Goal: Transaction & Acquisition: Purchase product/service

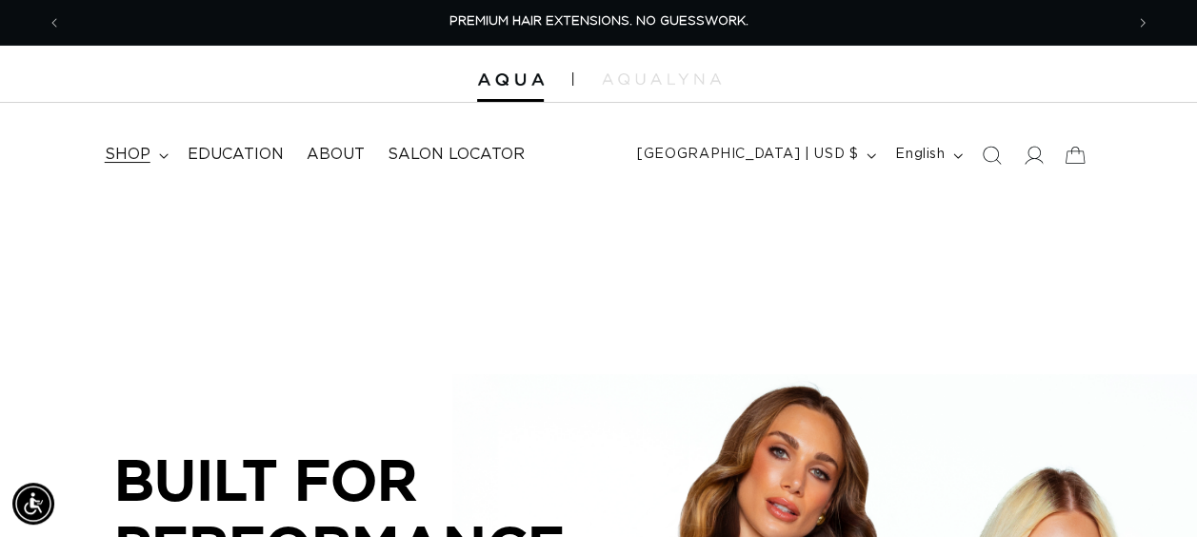
click at [159, 153] on icon at bounding box center [164, 156] width 10 height 6
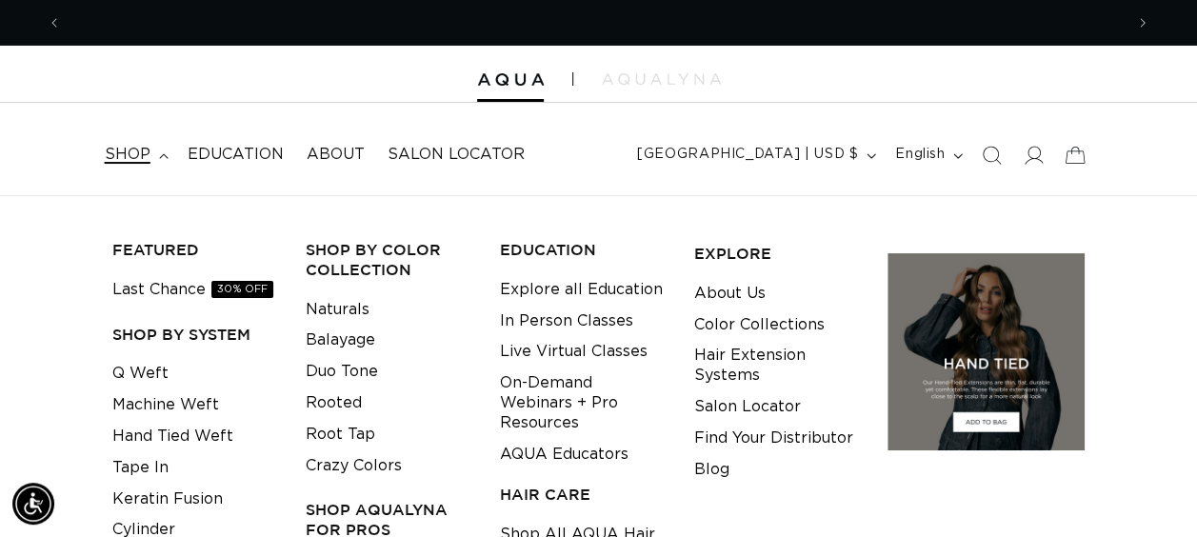
scroll to position [0, 1060]
click at [128, 386] on link "Q Weft" at bounding box center [140, 373] width 56 height 31
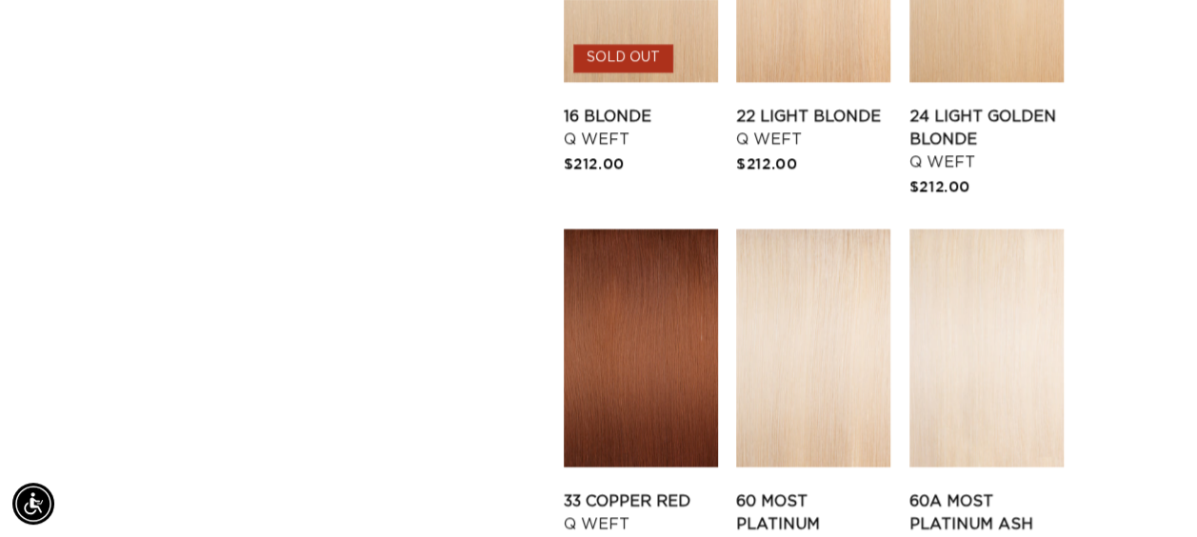
scroll to position [2380, 0]
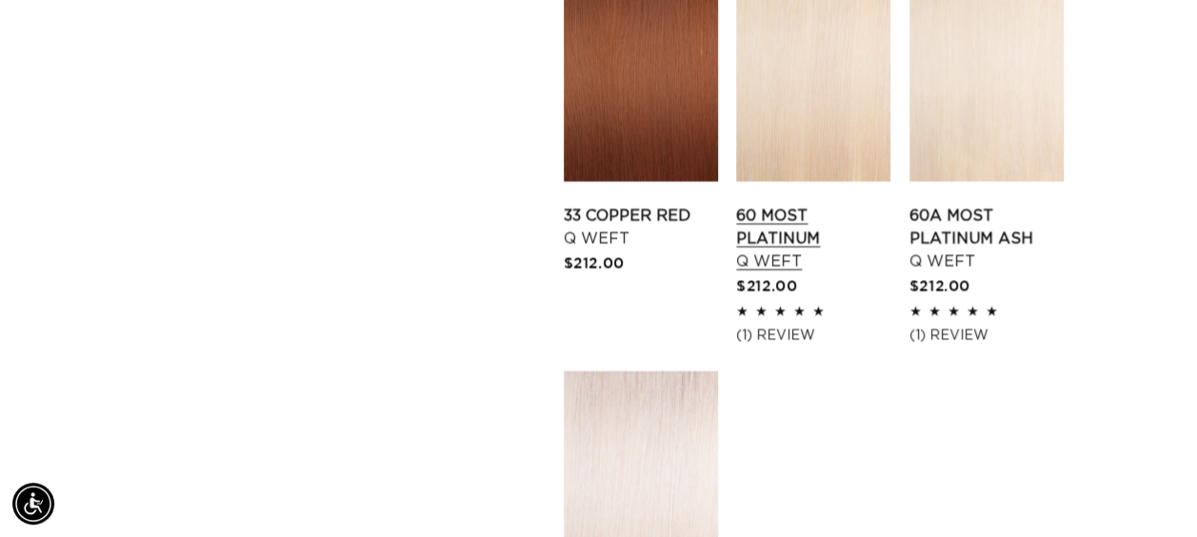
click at [871, 205] on link "60 Most Platinum Q Weft" at bounding box center [813, 239] width 154 height 69
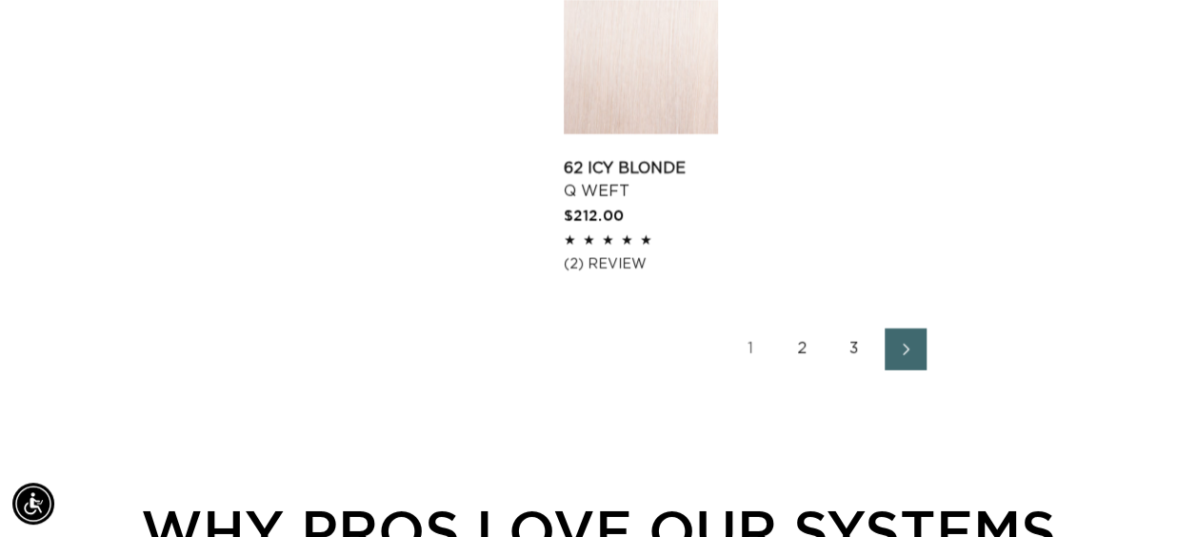
scroll to position [2856, 0]
click at [844, 327] on link "3" at bounding box center [854, 348] width 42 height 42
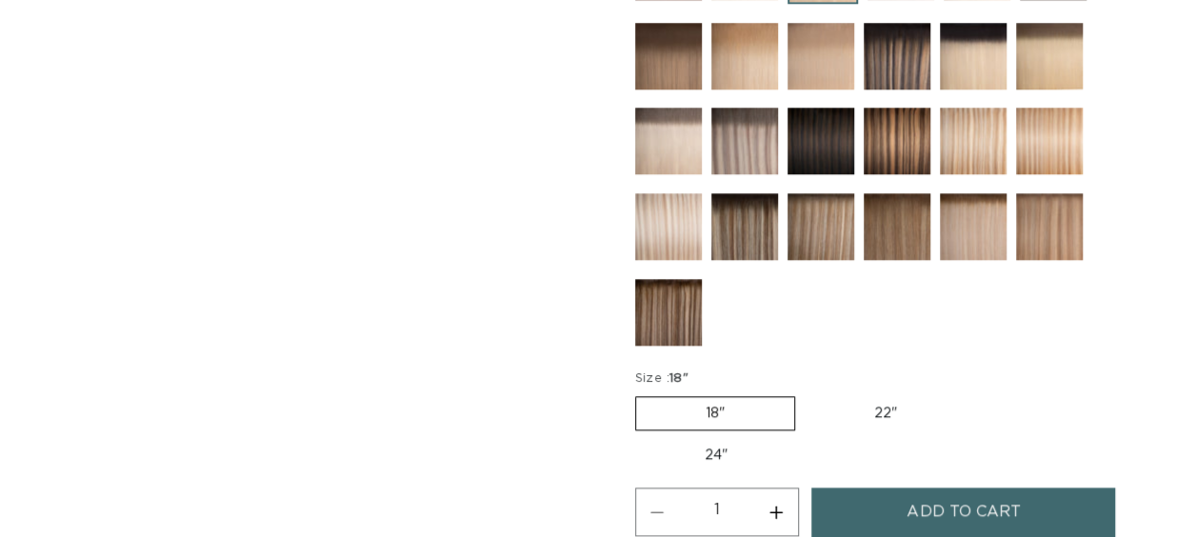
scroll to position [1142, 0]
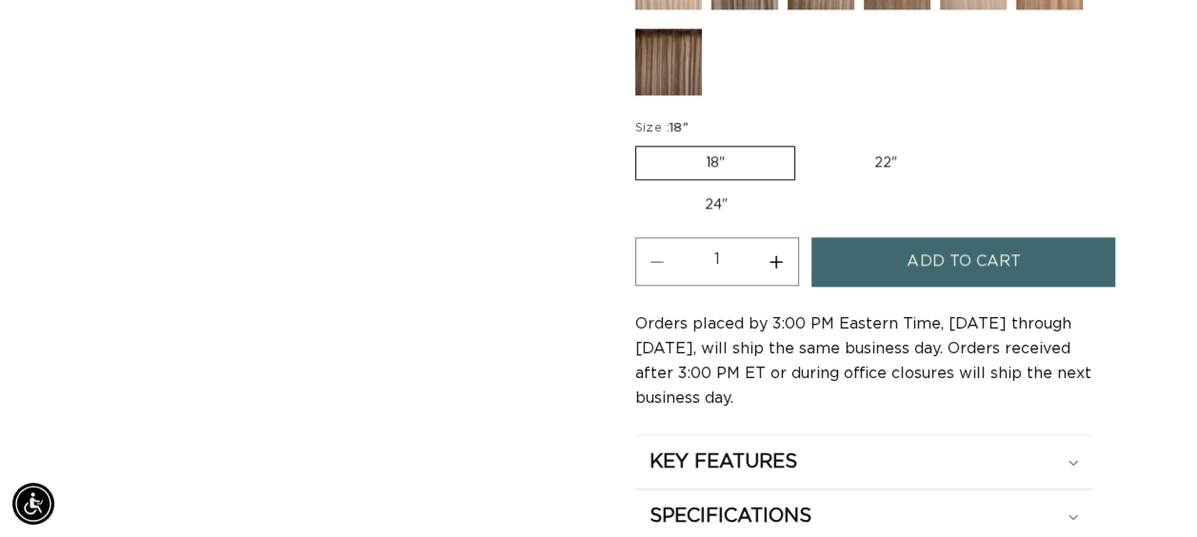
click at [872, 150] on label "22" Variant sold out or unavailable" at bounding box center [885, 163] width 162 height 32
click at [805, 143] on input "22" Variant sold out or unavailable" at bounding box center [804, 142] width 1 height 1
radio input "true"
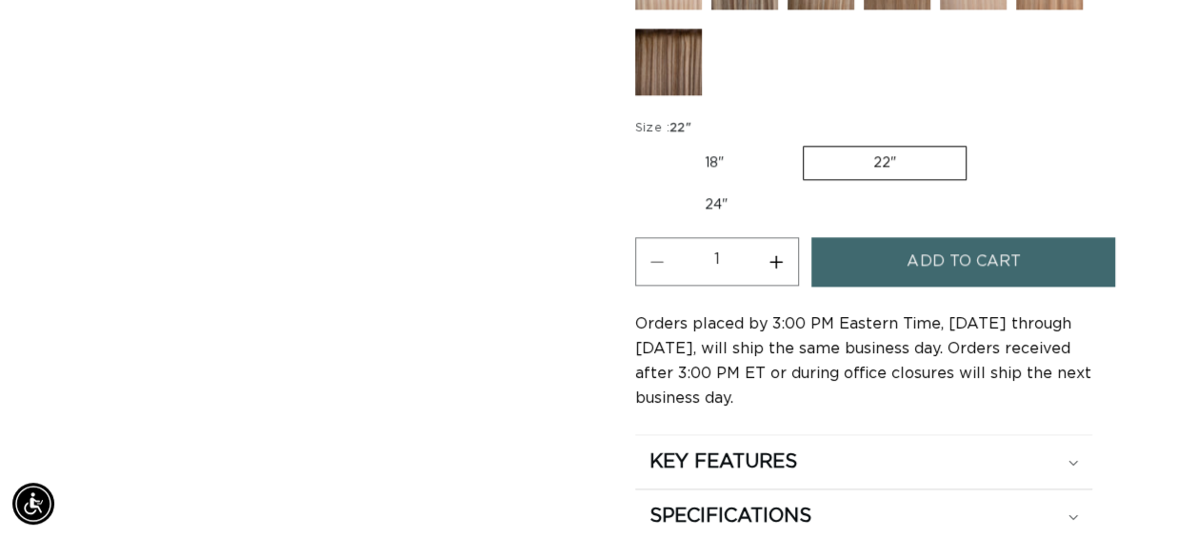
scroll to position [0, 1060]
click at [771, 251] on button "Increase quantity for 60 Most Platinum - Q Weft" at bounding box center [776, 261] width 43 height 49
type input "2"
drag, startPoint x: 861, startPoint y: 262, endPoint x: 1055, endPoint y: 209, distance: 201.1
click at [861, 262] on button "Add to cart" at bounding box center [963, 261] width 304 height 49
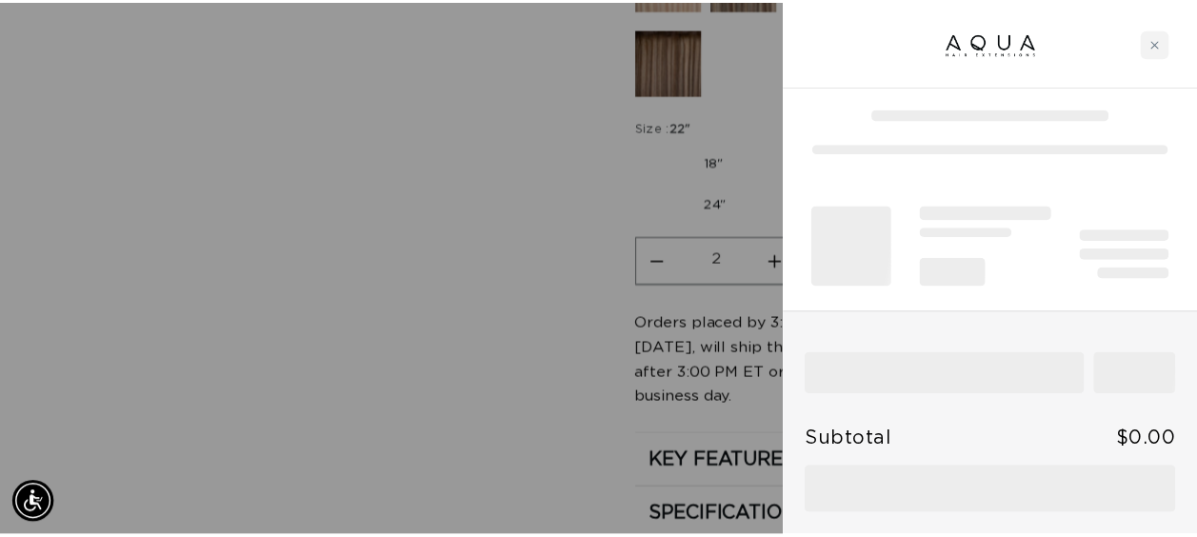
scroll to position [0, 2151]
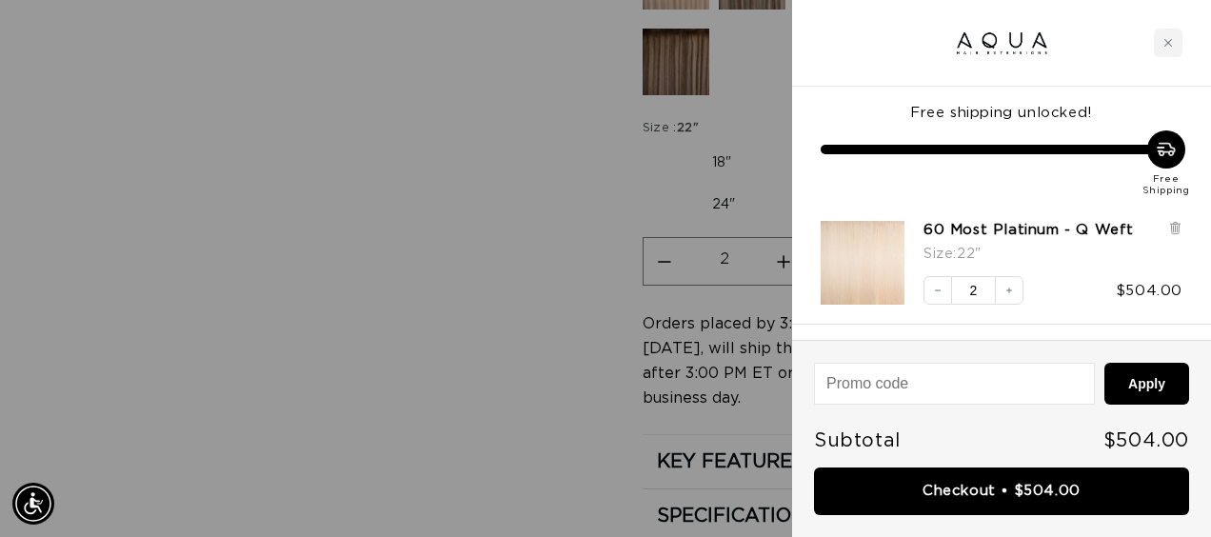
click at [236, 185] on div at bounding box center [605, 268] width 1211 height 537
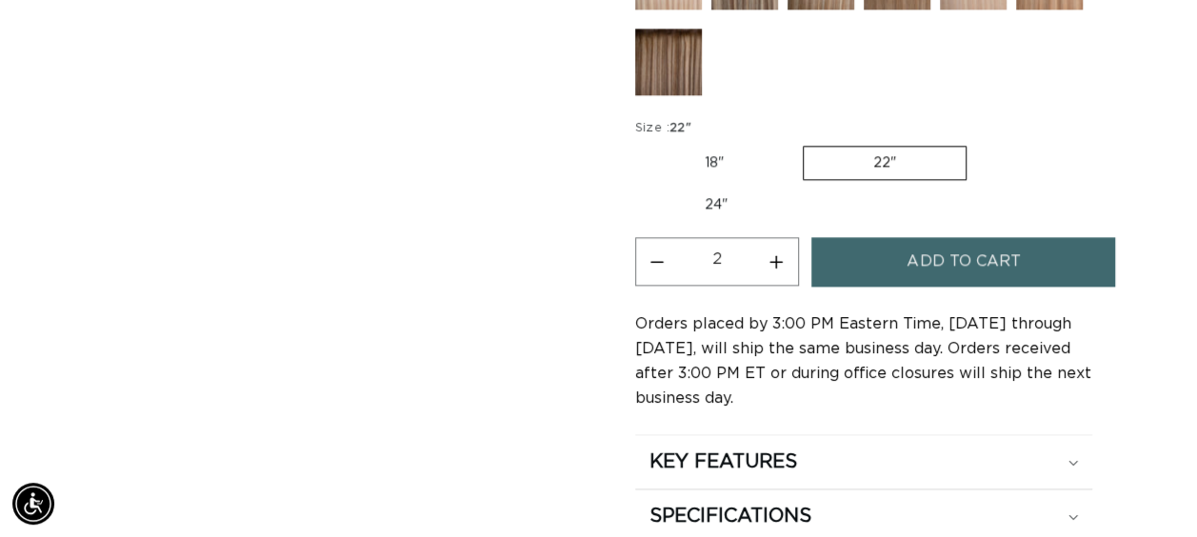
scroll to position [0, 0]
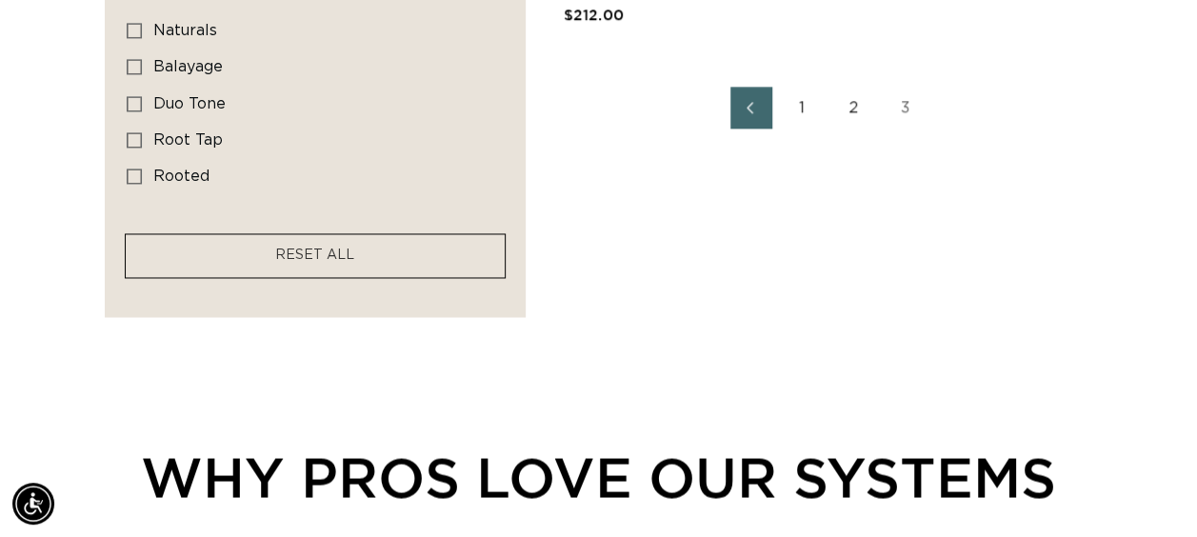
scroll to position [1333, 0]
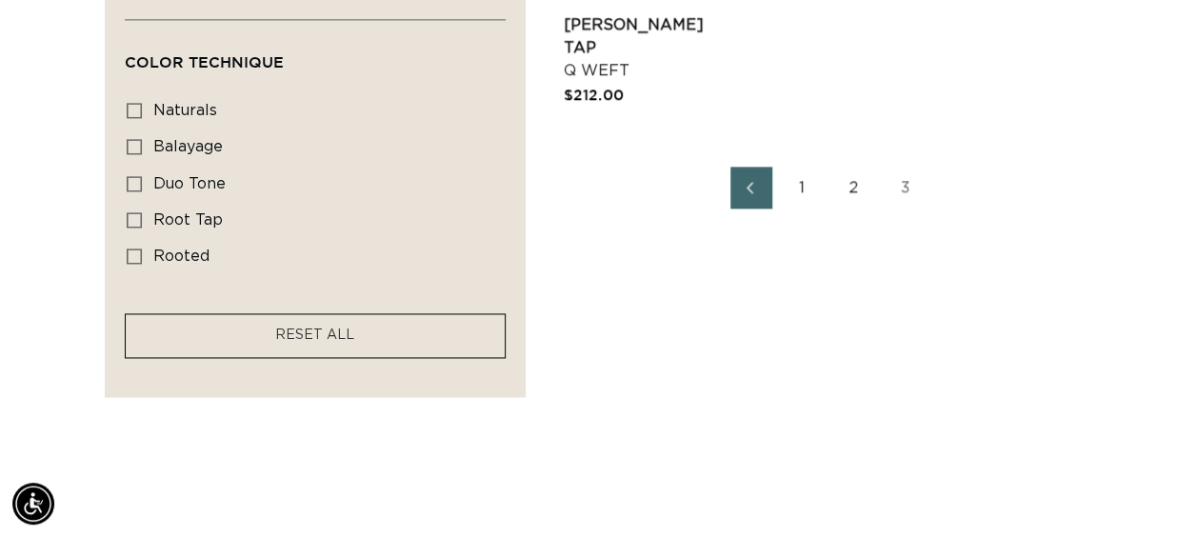
click at [844, 177] on link "2" at bounding box center [854, 188] width 42 height 42
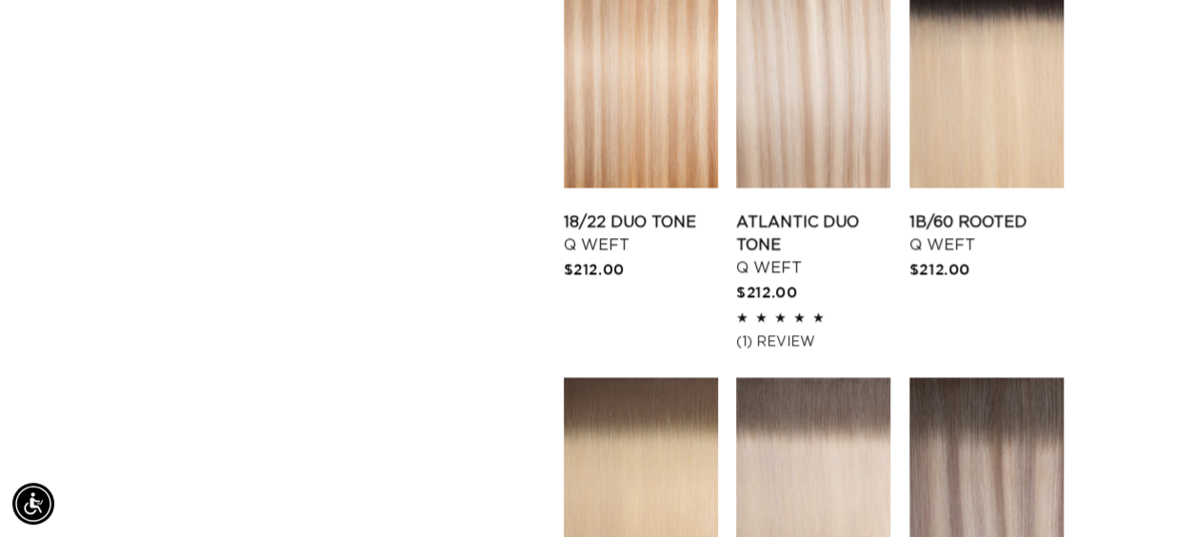
scroll to position [0, 1060]
click at [843, 211] on link "Atlantic Duo Tone Q Weft" at bounding box center [813, 245] width 154 height 69
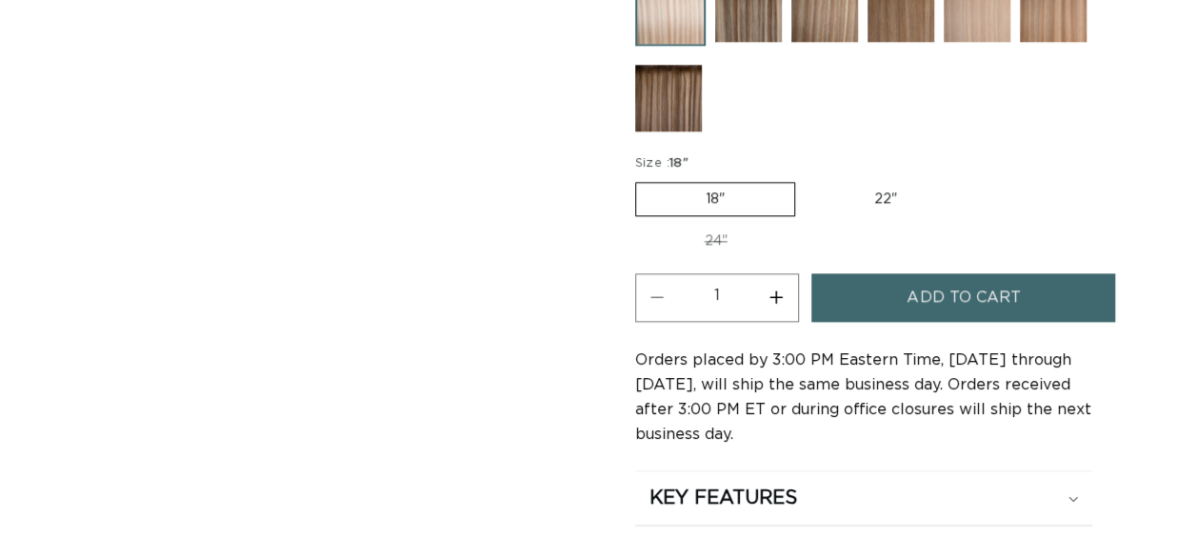
click at [845, 187] on label "22" Variant sold out or unavailable" at bounding box center [885, 199] width 162 height 32
click at [805, 179] on input "22" Variant sold out or unavailable" at bounding box center [804, 178] width 1 height 1
radio input "true"
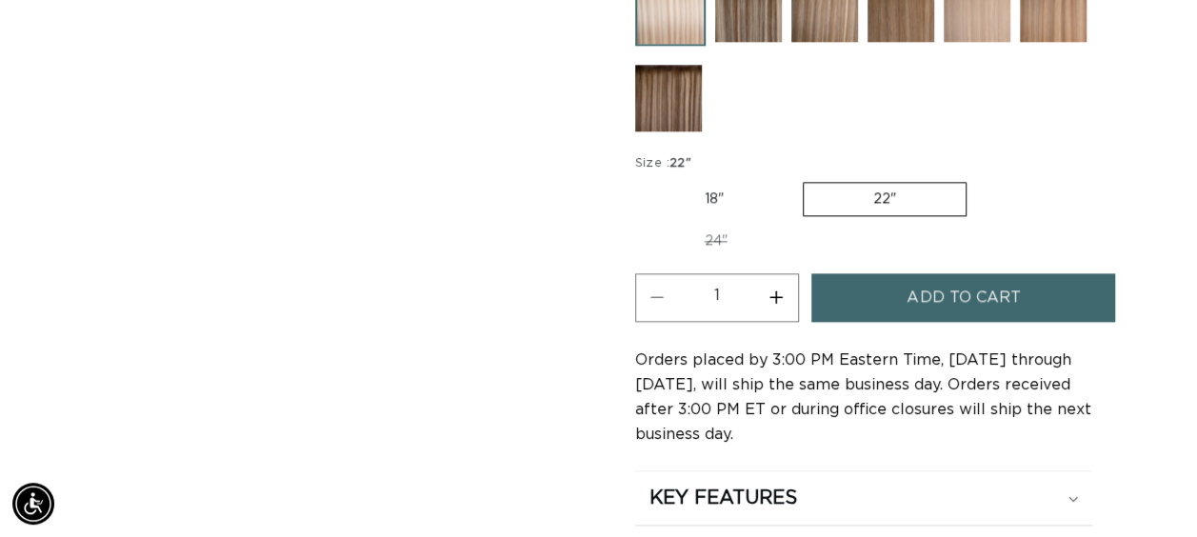
click at [906, 293] on button "Add to cart" at bounding box center [963, 297] width 304 height 49
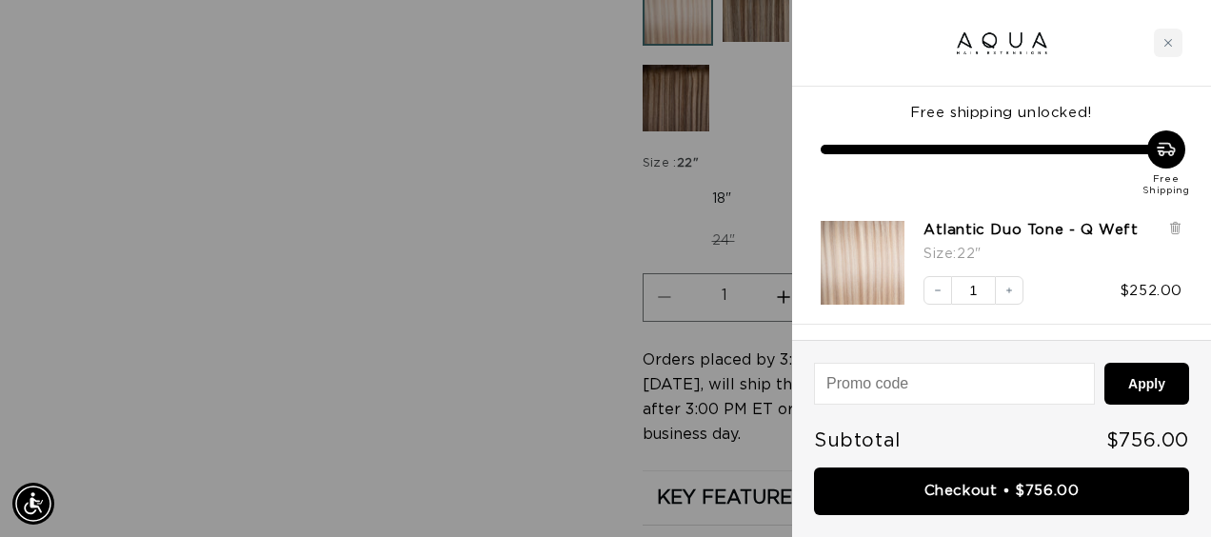
click at [412, 207] on div at bounding box center [605, 268] width 1211 height 537
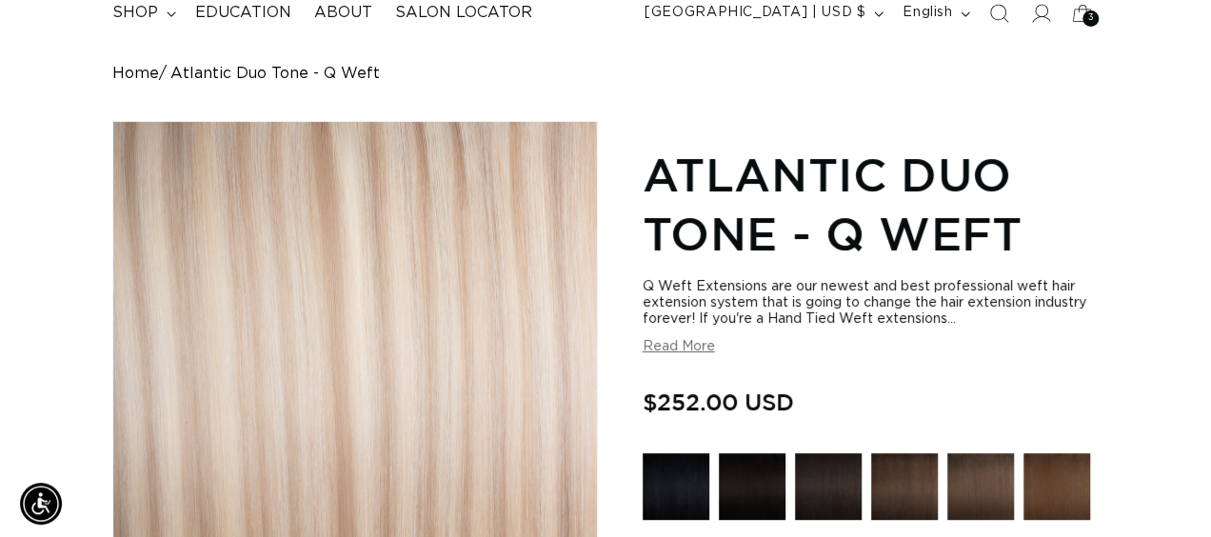
scroll to position [0, 0]
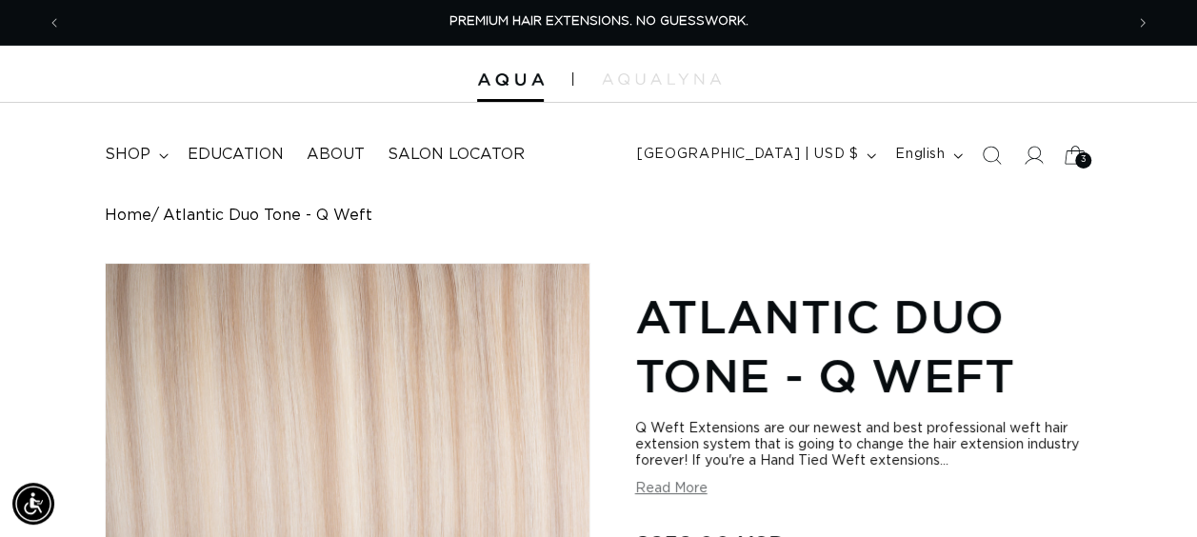
click at [1081, 156] on span "3" at bounding box center [1083, 160] width 7 height 16
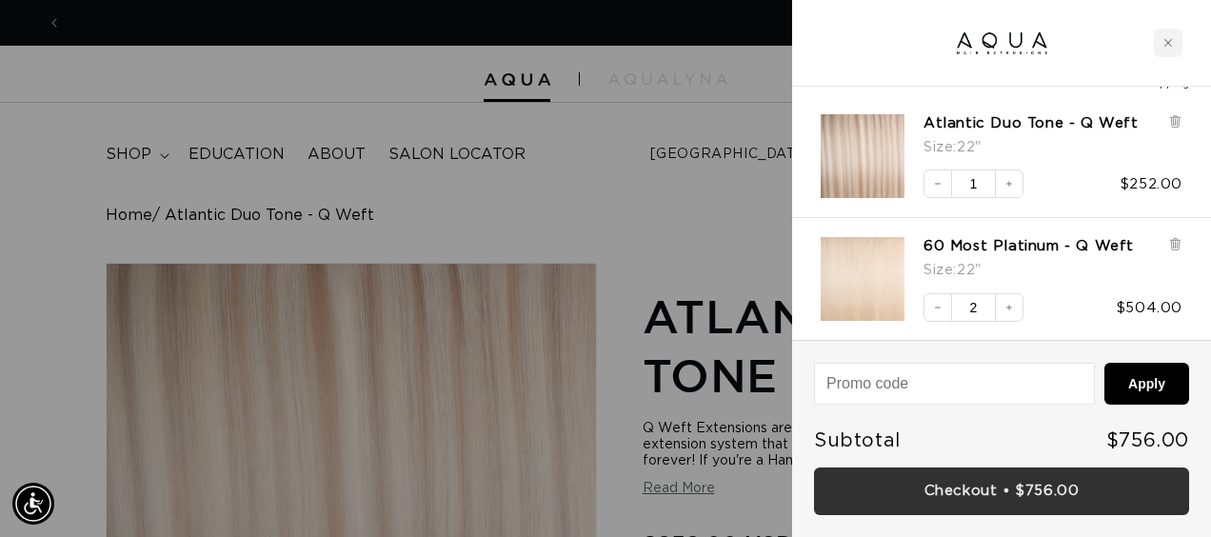
scroll to position [0, 2151]
click at [1011, 497] on link "Checkout • $756.00" at bounding box center [1001, 491] width 375 height 49
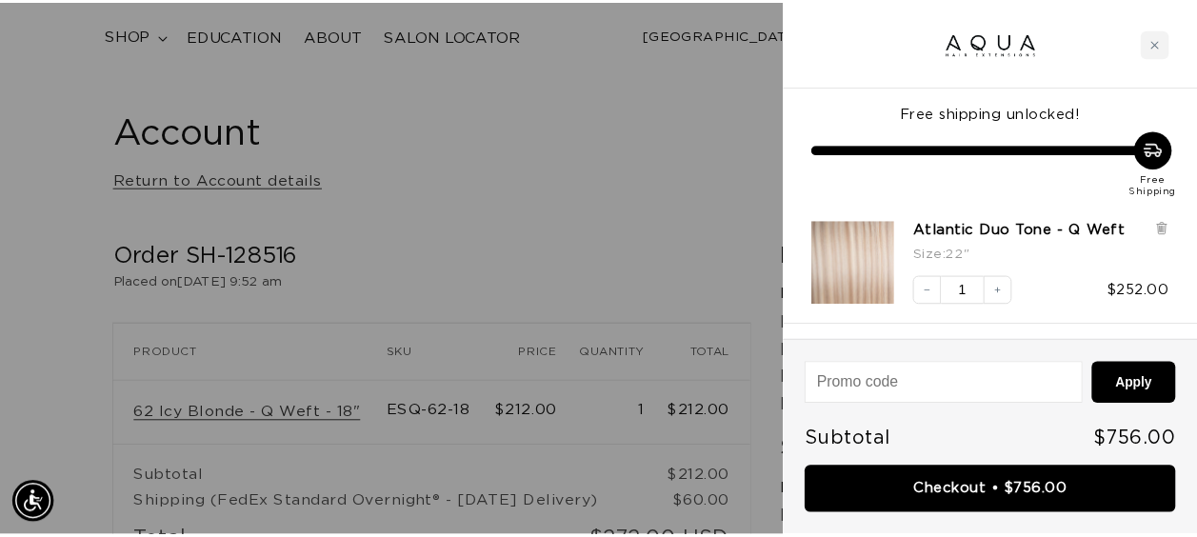
scroll to position [0, 2151]
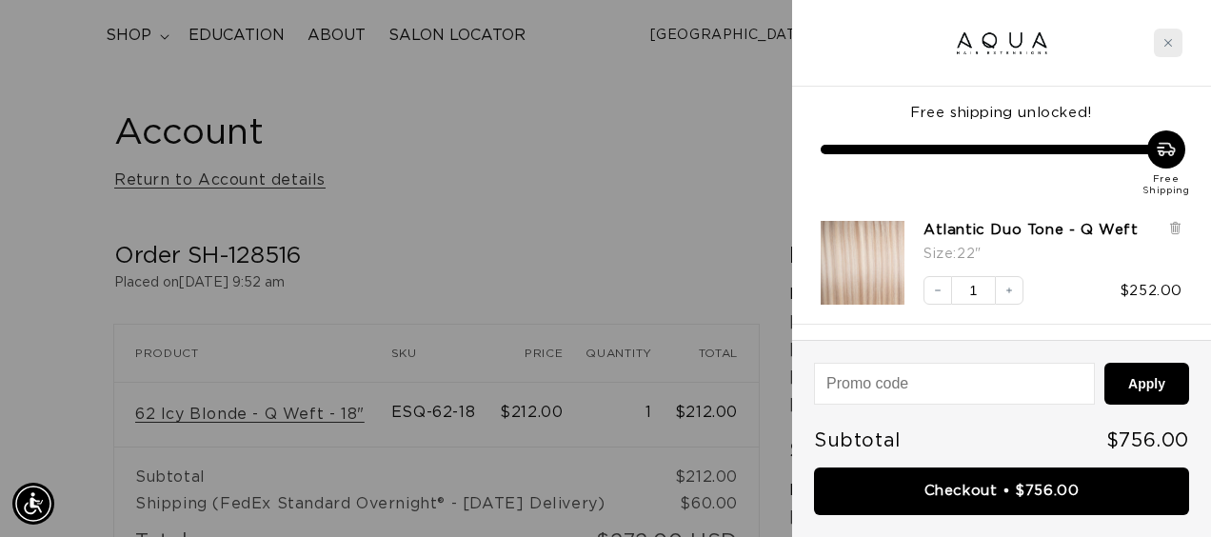
click at [1159, 44] on div "Close cart" at bounding box center [1168, 43] width 29 height 29
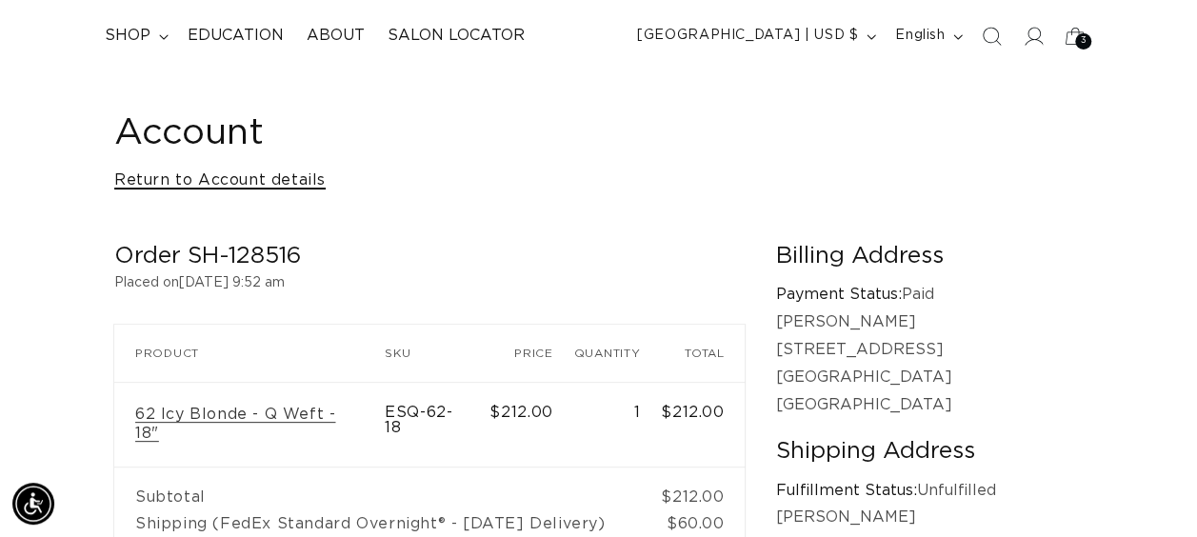
scroll to position [0, 0]
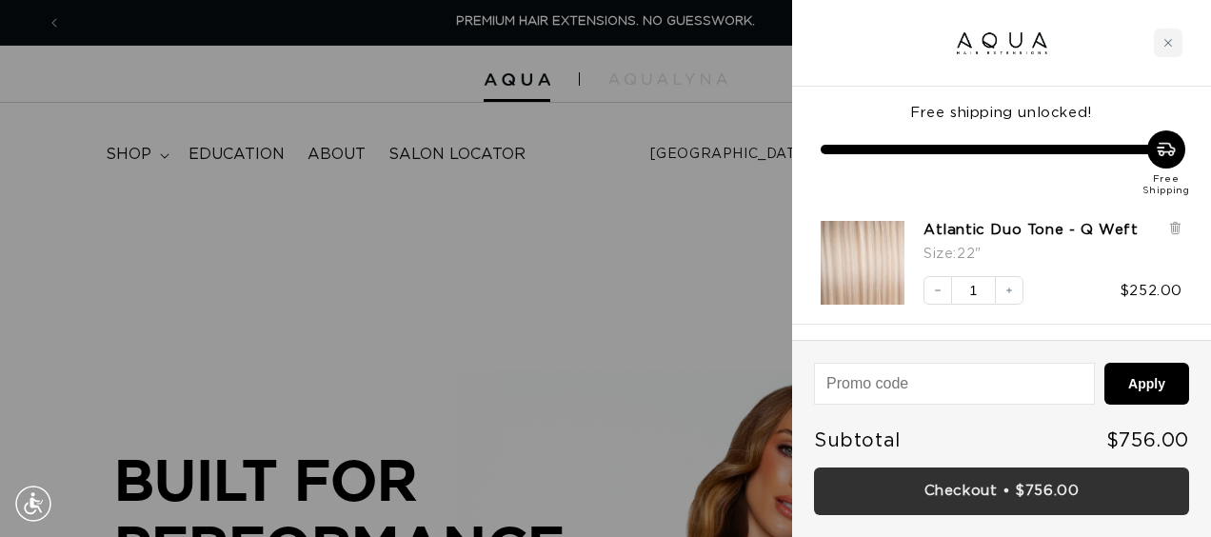
click at [1009, 482] on link "Checkout • $756.00" at bounding box center [1001, 491] width 375 height 49
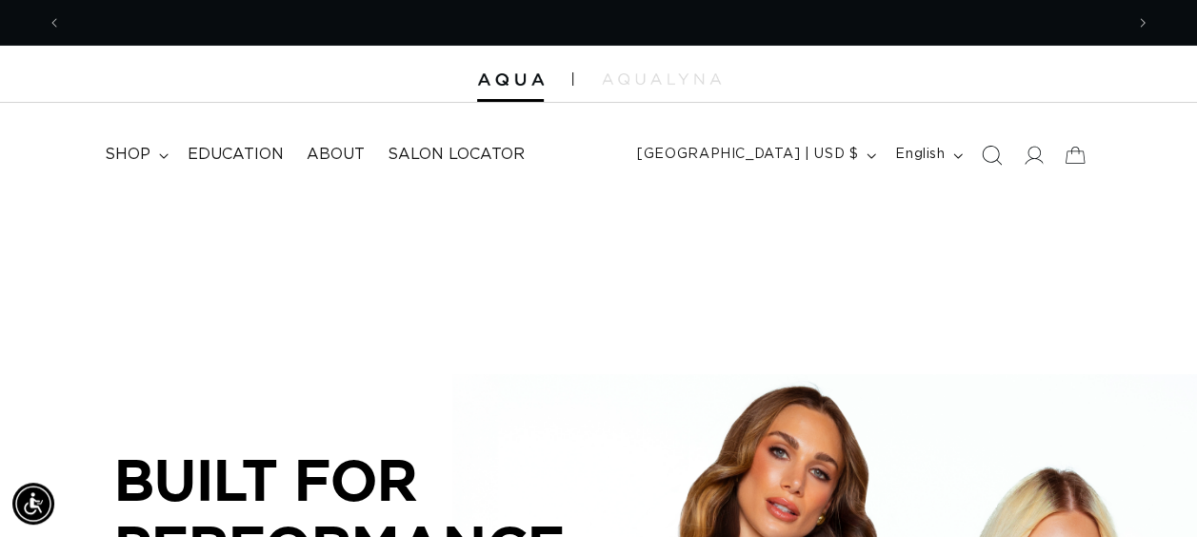
scroll to position [0, 1060]
click at [1031, 164] on icon at bounding box center [1033, 155] width 20 height 20
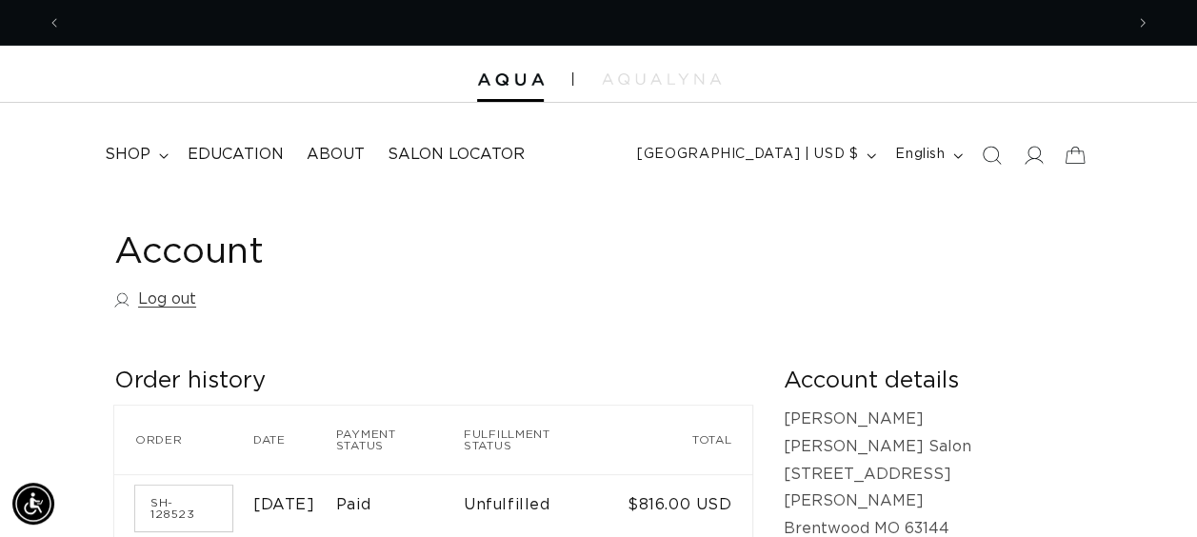
scroll to position [0, 2122]
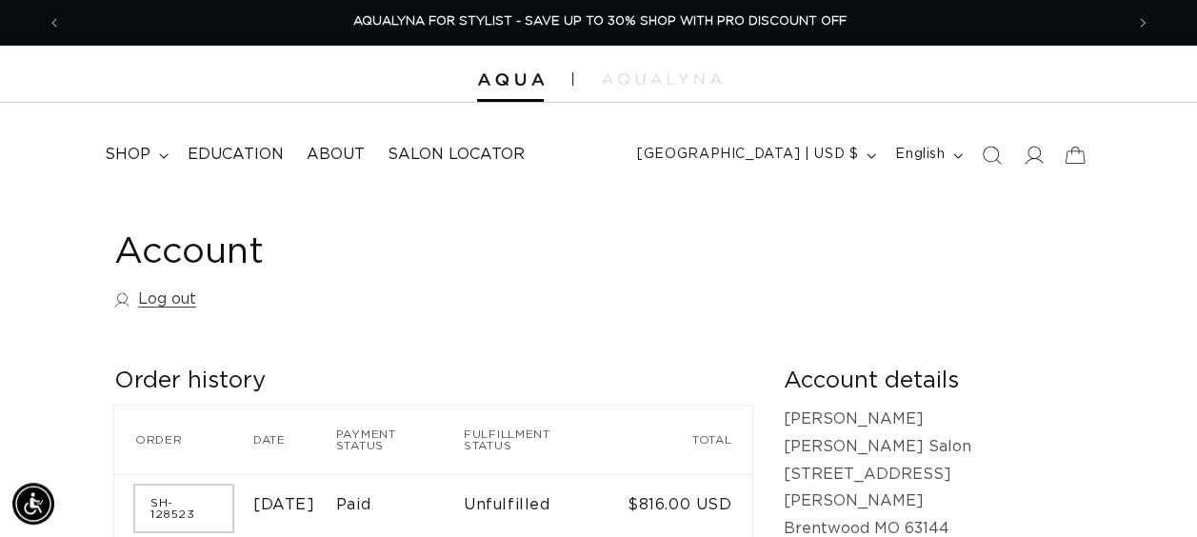
click at [203, 491] on link "SH-128523" at bounding box center [183, 508] width 97 height 46
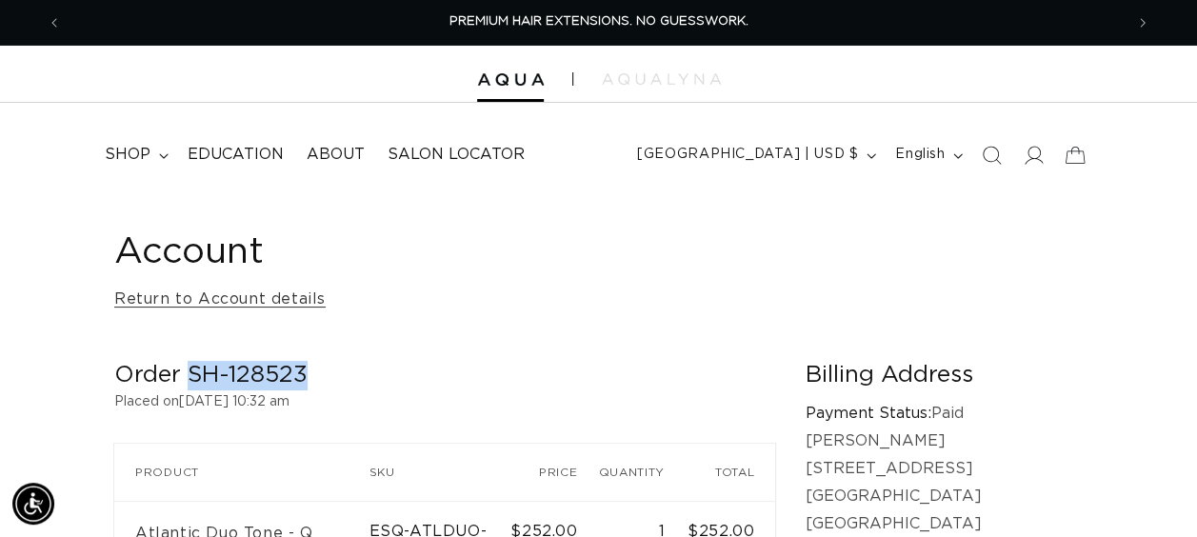
drag, startPoint x: 307, startPoint y: 388, endPoint x: 190, endPoint y: 380, distance: 116.5
click at [190, 380] on h2 "Order SH-128523" at bounding box center [444, 376] width 661 height 30
copy h2 "SH-128523"
click at [148, 154] on span "shop" at bounding box center [128, 155] width 46 height 20
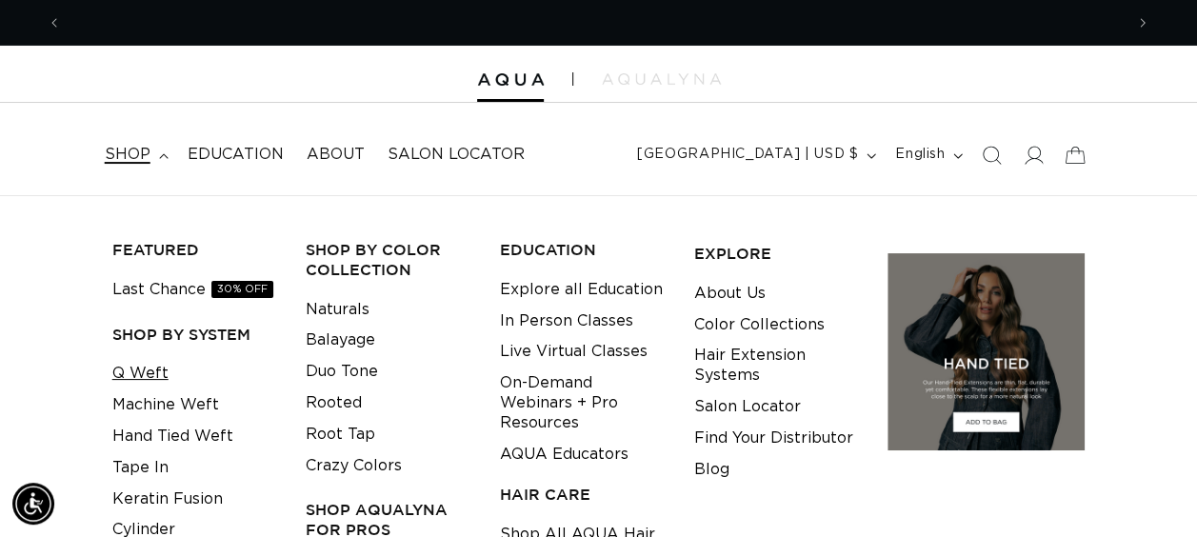
scroll to position [0, 1060]
click at [131, 383] on link "Q Weft" at bounding box center [140, 373] width 56 height 31
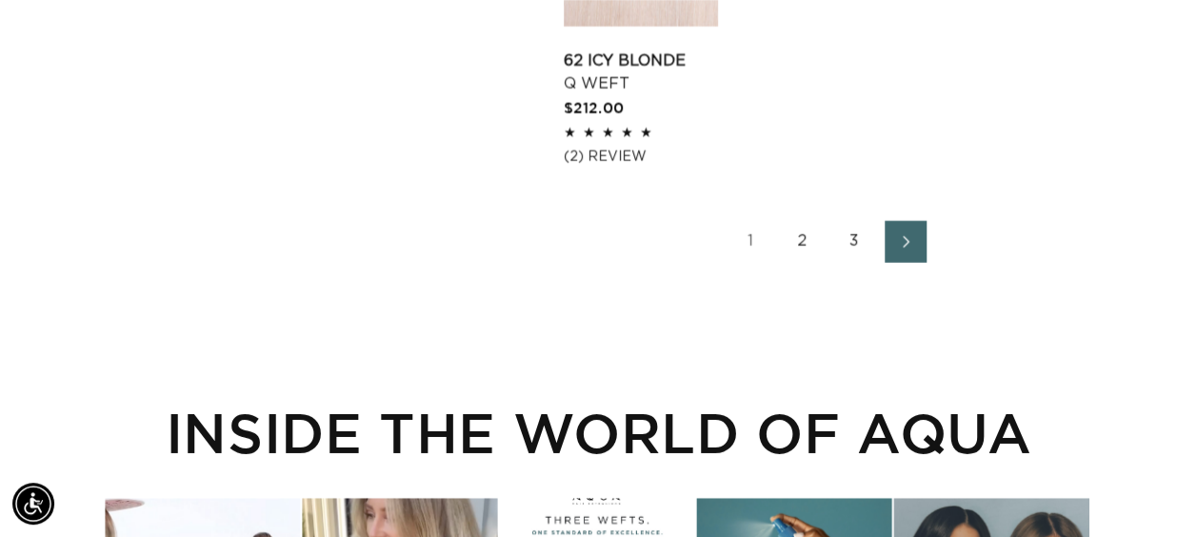
scroll to position [3001, 0]
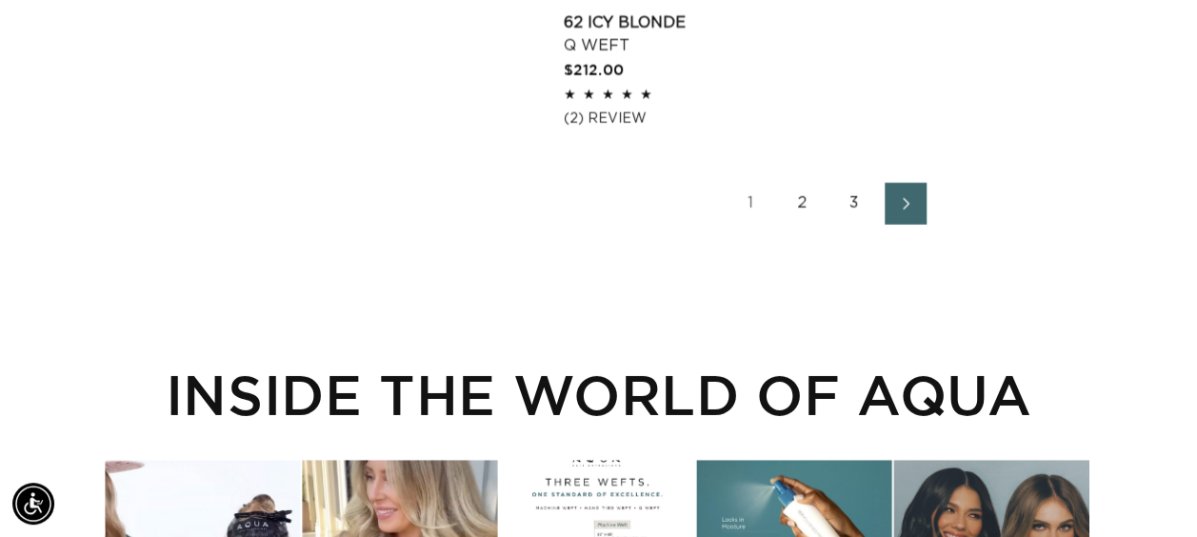
click at [806, 183] on link "2" at bounding box center [803, 204] width 42 height 42
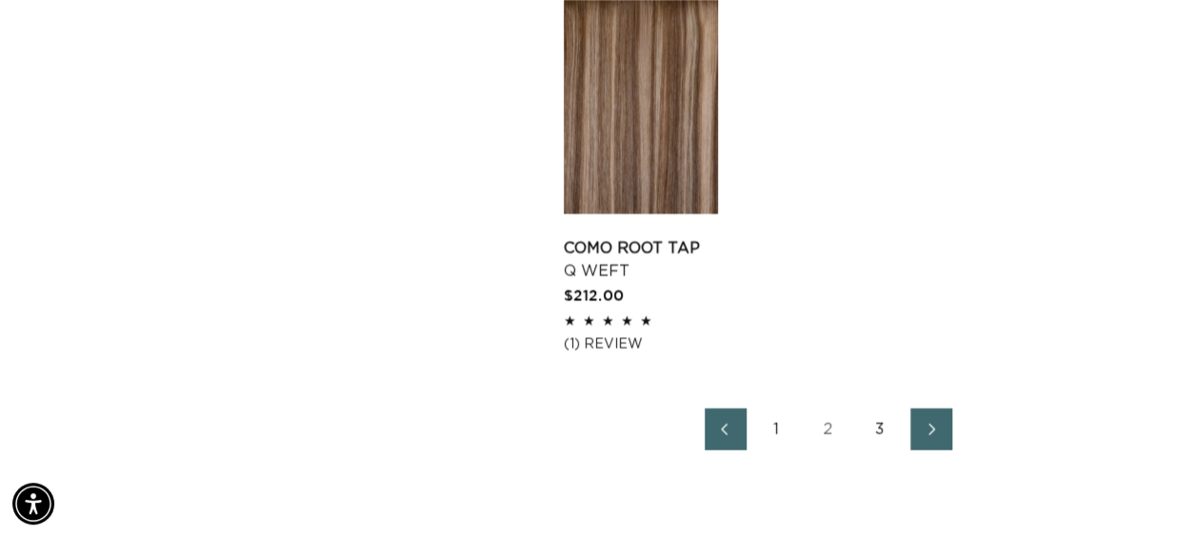
scroll to position [2711, 0]
click at [868, 425] on link "3" at bounding box center [880, 427] width 42 height 42
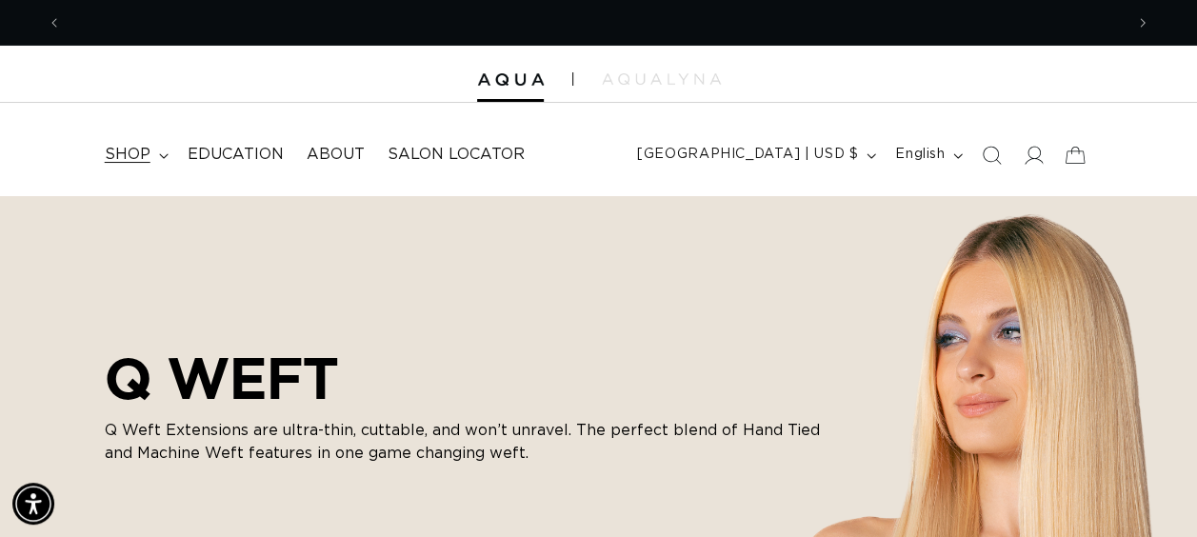
scroll to position [0, 1060]
click at [151, 153] on summary "shop" at bounding box center [134, 154] width 83 height 43
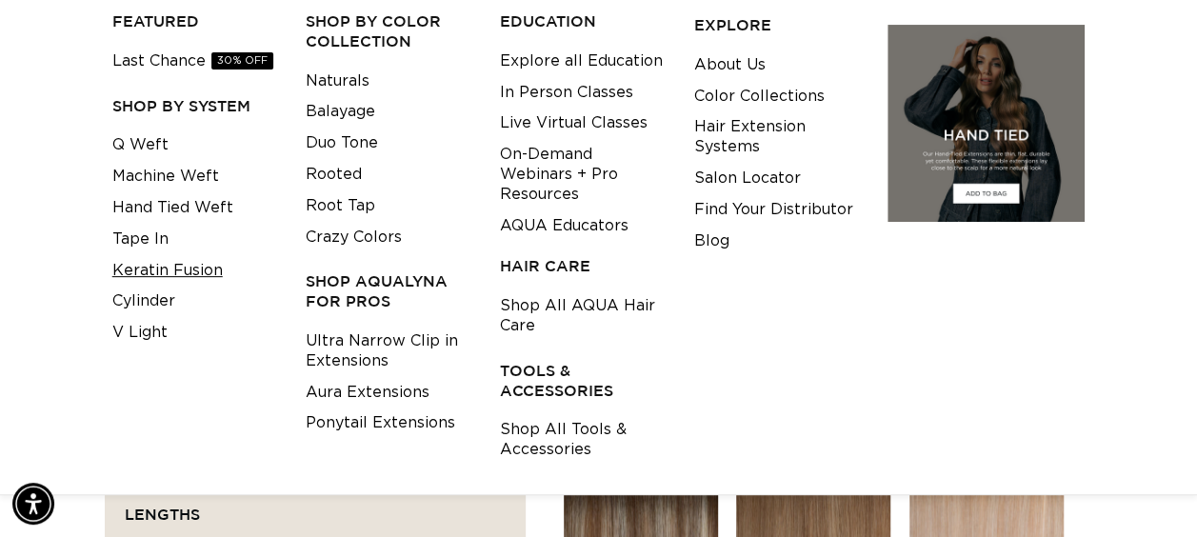
scroll to position [0, 2122]
click at [166, 265] on link "Keratin Fusion" at bounding box center [167, 270] width 110 height 31
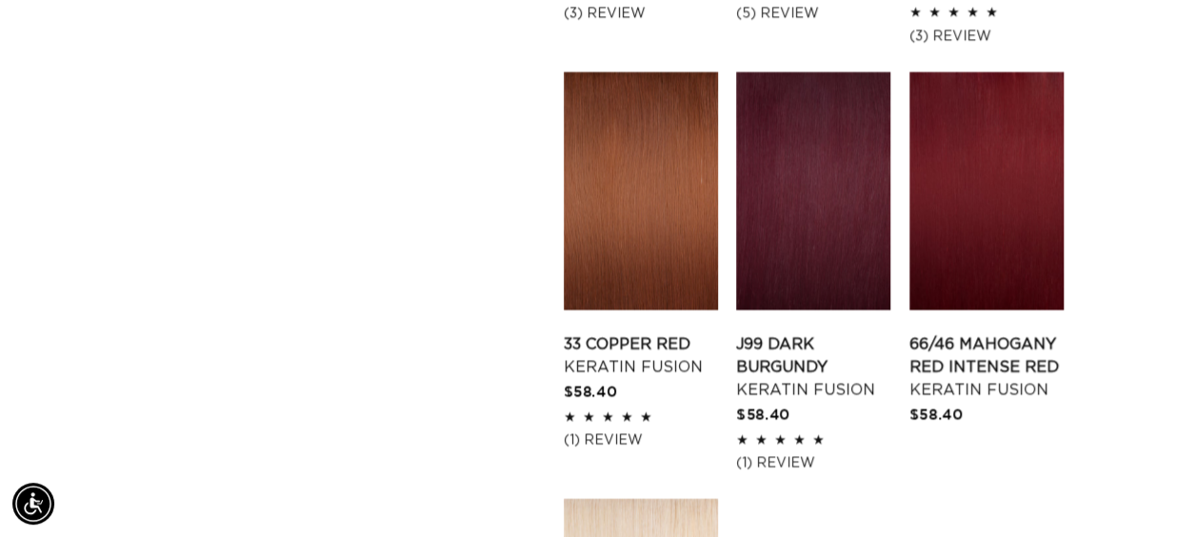
scroll to position [2764, 0]
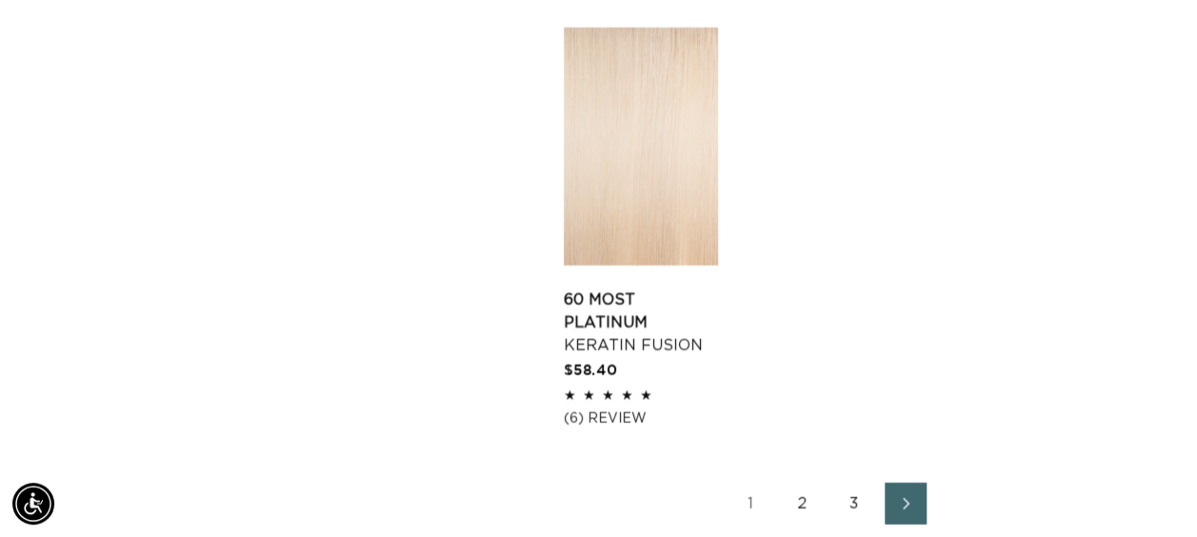
click at [804, 484] on link "2" at bounding box center [803, 504] width 42 height 42
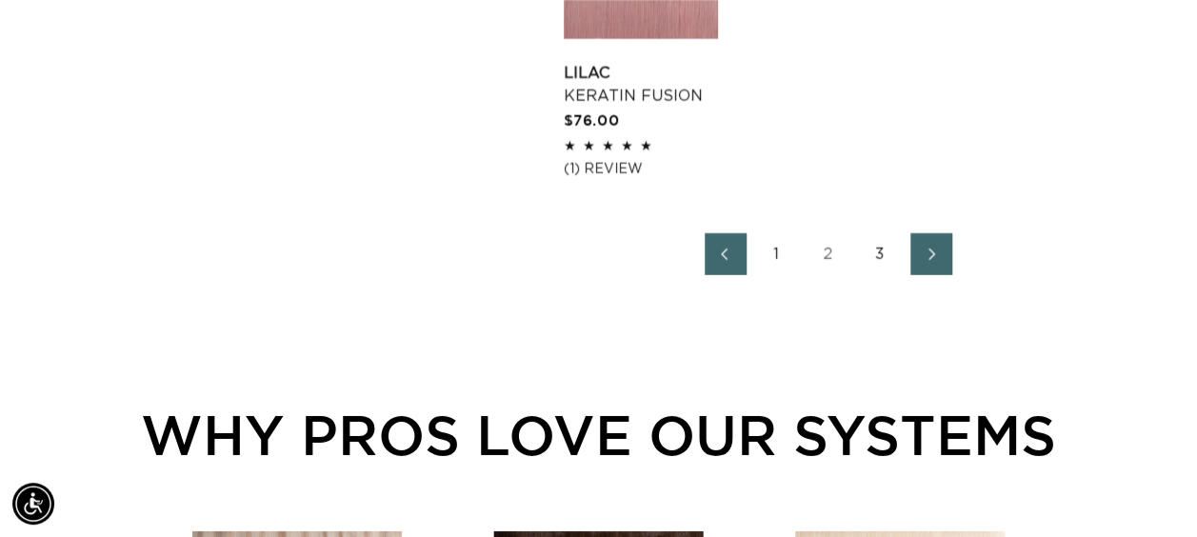
scroll to position [0, 2122]
click at [880, 251] on link "3" at bounding box center [880, 254] width 42 height 42
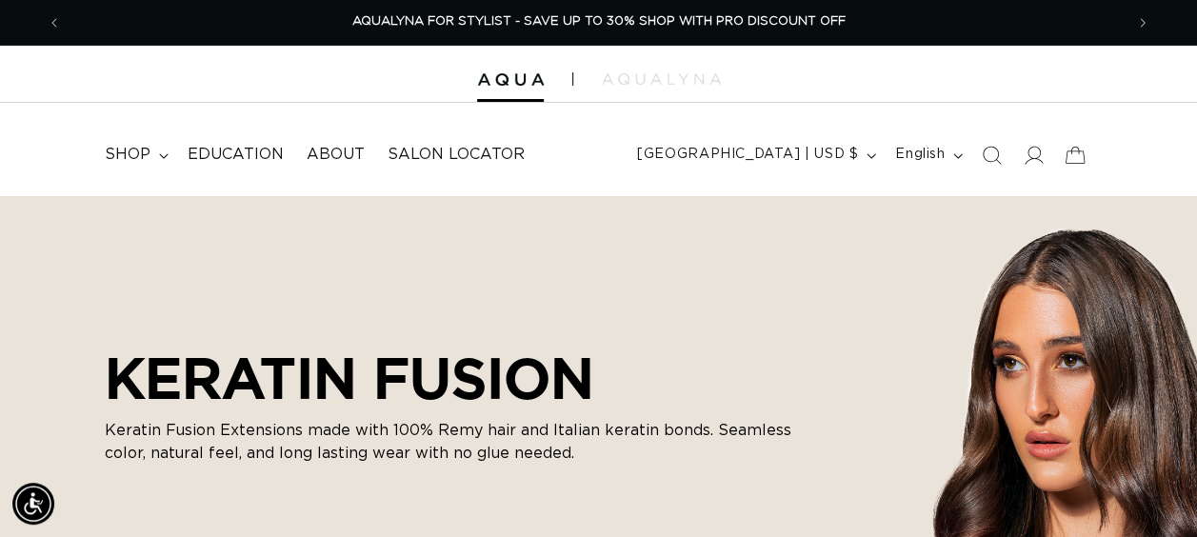
scroll to position [0, 1060]
click at [139, 145] on span "shop" at bounding box center [128, 155] width 46 height 20
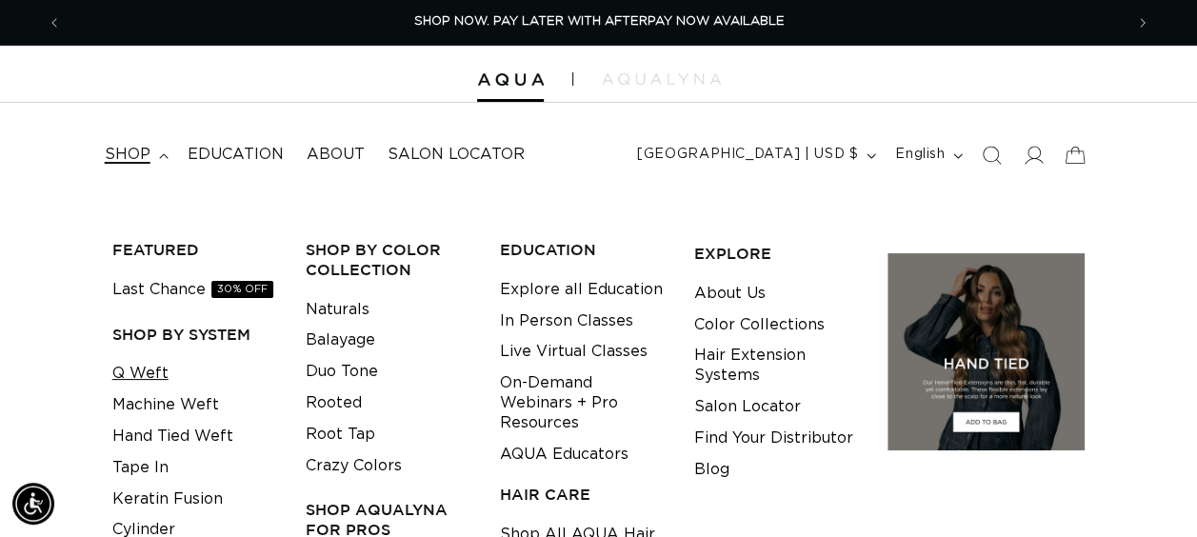
click at [156, 383] on link "Q Weft" at bounding box center [140, 373] width 56 height 31
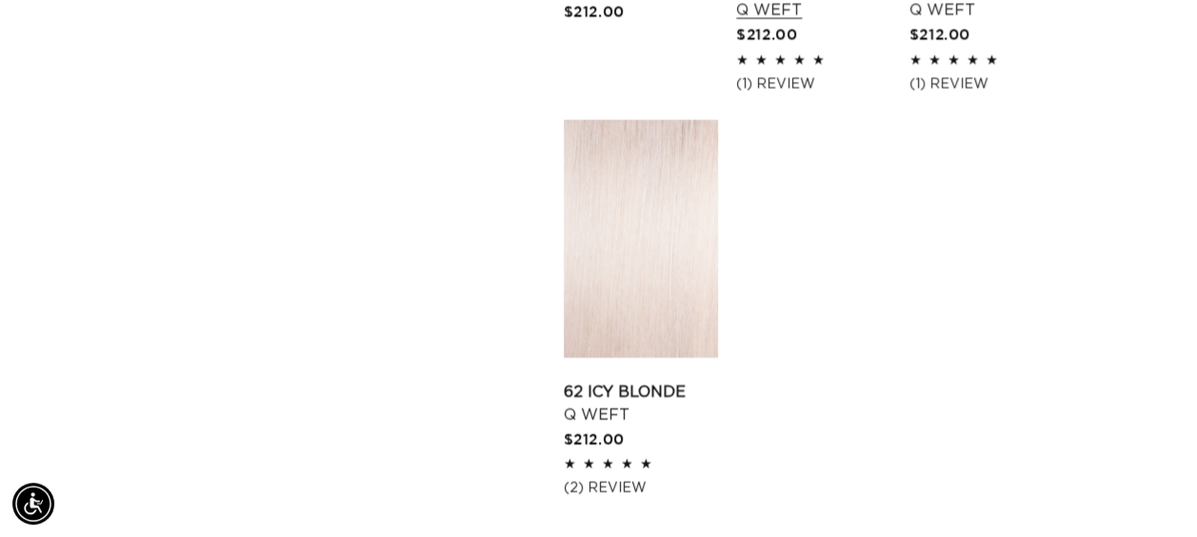
scroll to position [2761, 0]
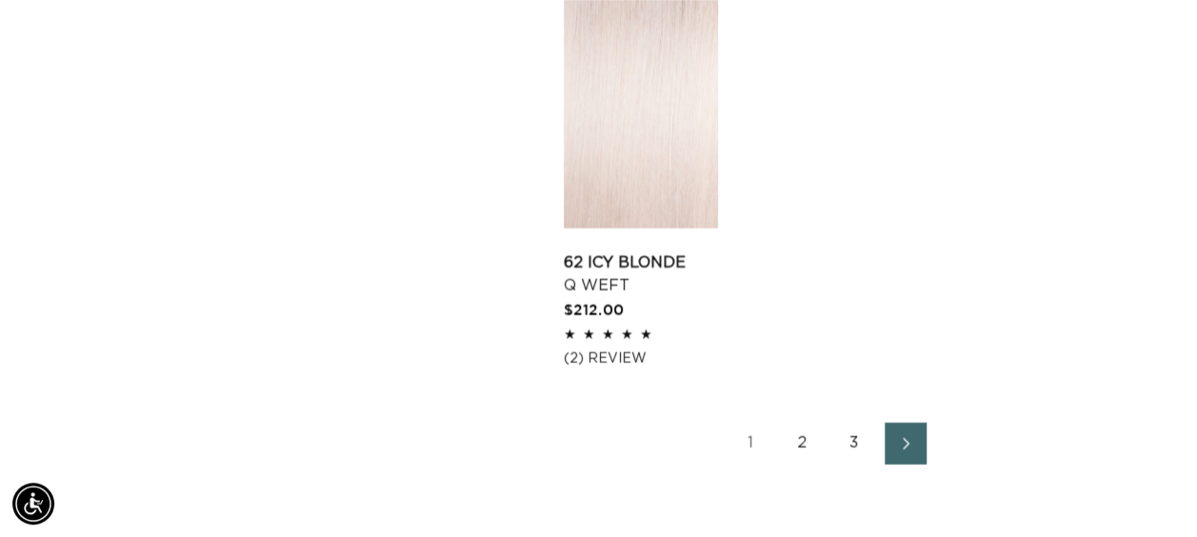
click at [802, 423] on link "2" at bounding box center [803, 444] width 42 height 42
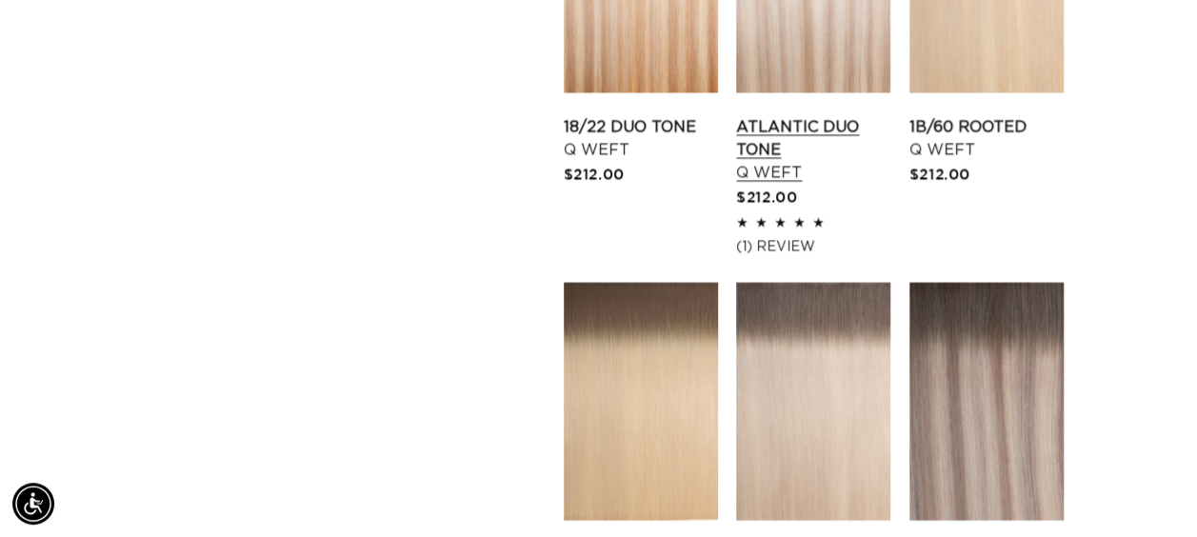
scroll to position [1714, 0]
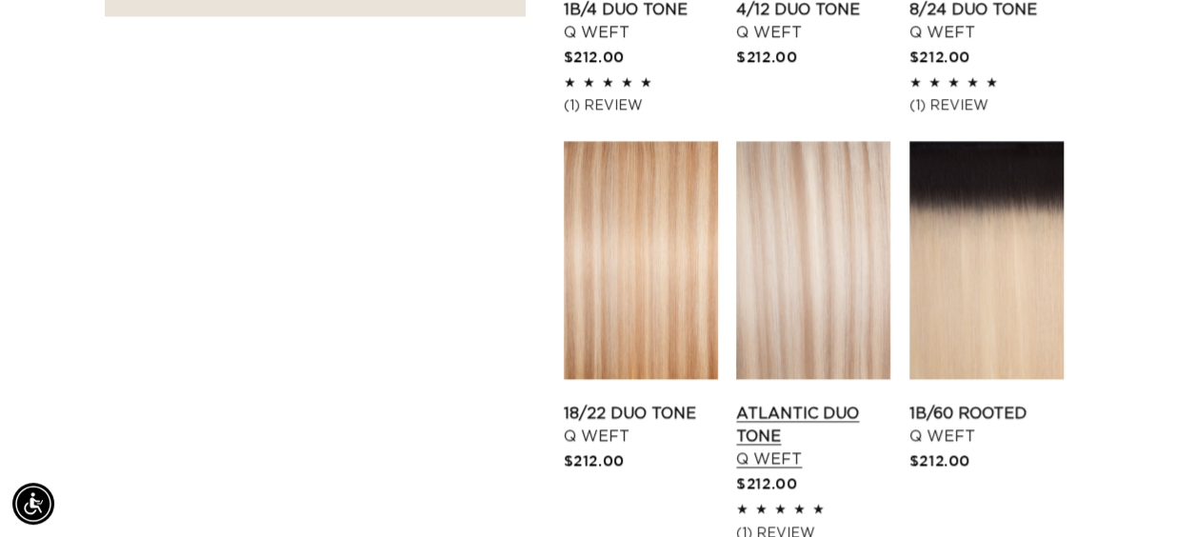
click at [817, 402] on link "Atlantic Duo Tone Q Weft" at bounding box center [813, 436] width 154 height 69
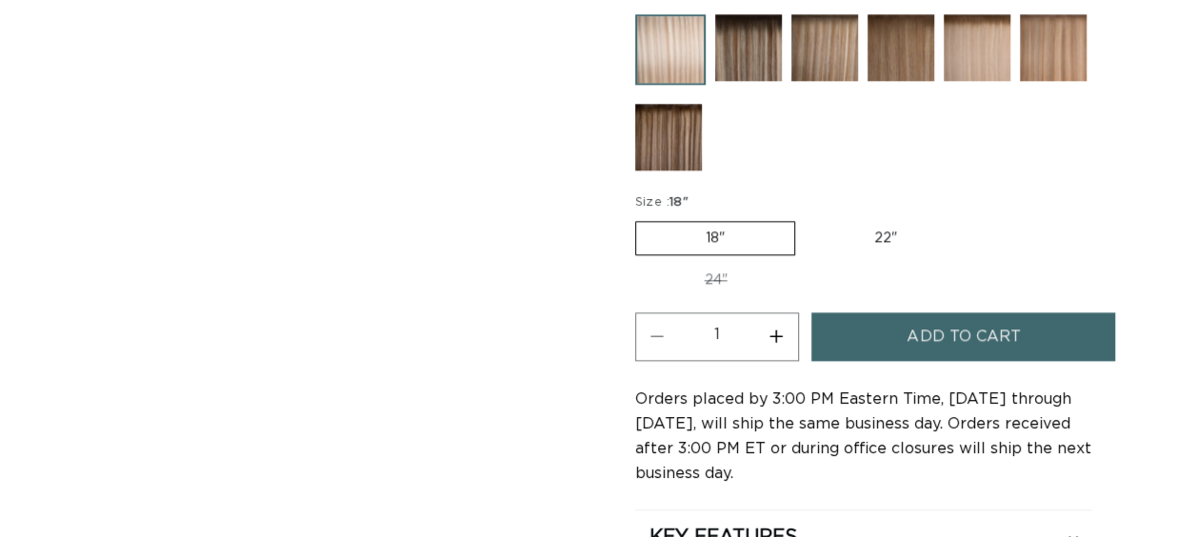
scroll to position [1047, 0]
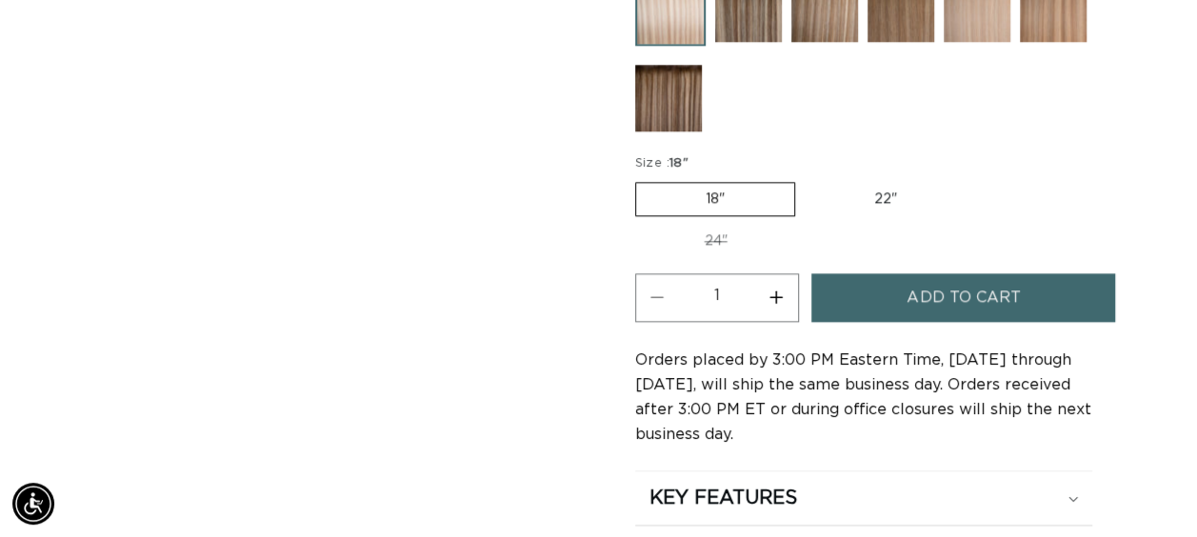
click at [892, 193] on label "22" Variant sold out or unavailable" at bounding box center [885, 199] width 162 height 32
click at [805, 179] on input "22" Variant sold out or unavailable" at bounding box center [804, 178] width 1 height 1
radio input "true"
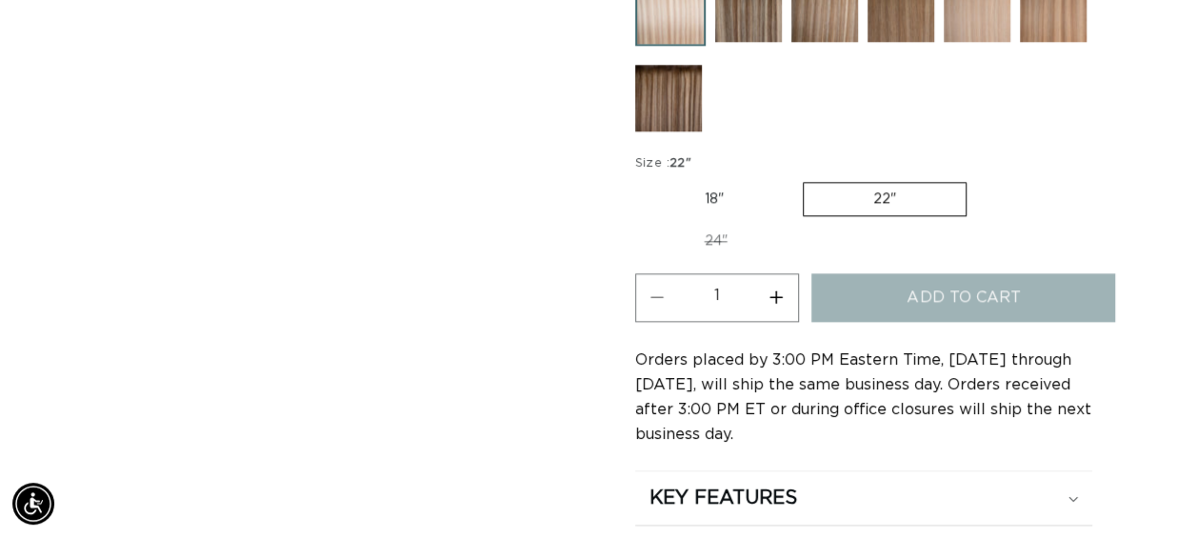
scroll to position [0, 1060]
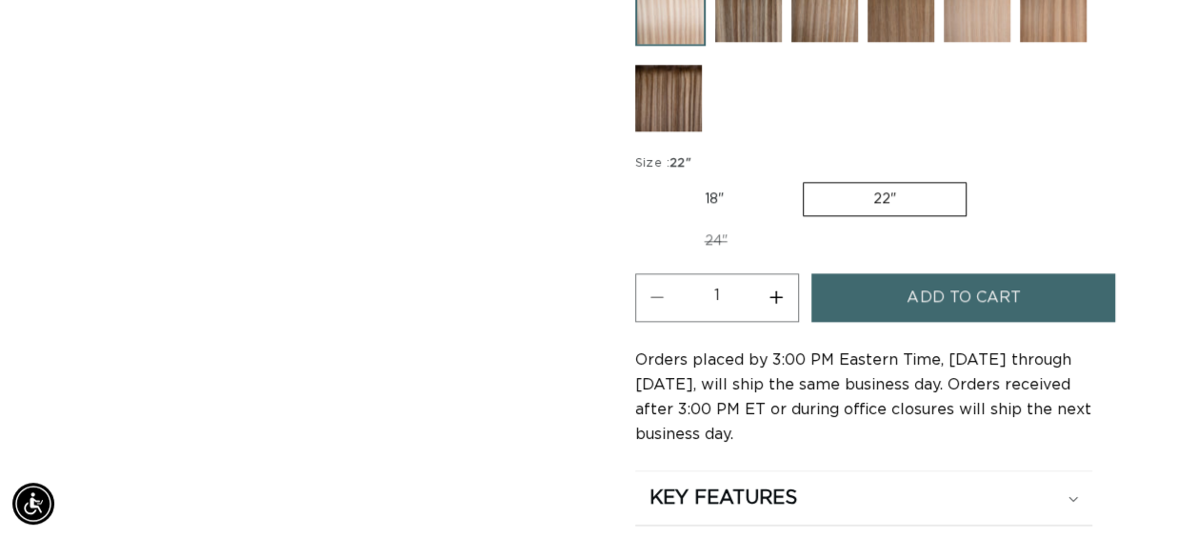
click at [899, 277] on button "Add to cart" at bounding box center [963, 297] width 304 height 49
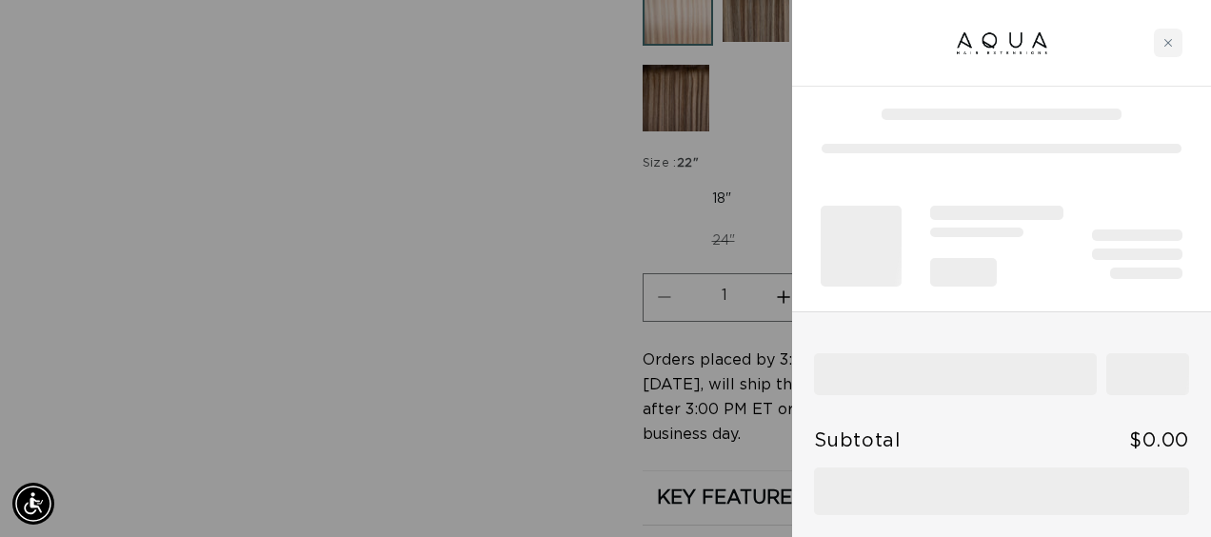
scroll to position [0, 0]
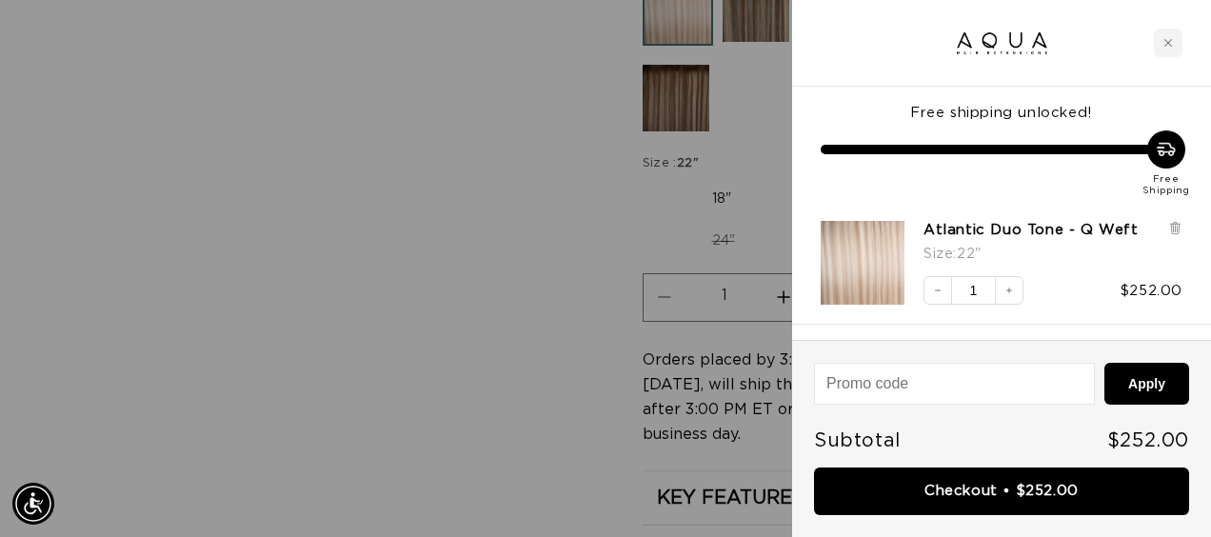
click at [468, 353] on div at bounding box center [605, 268] width 1211 height 537
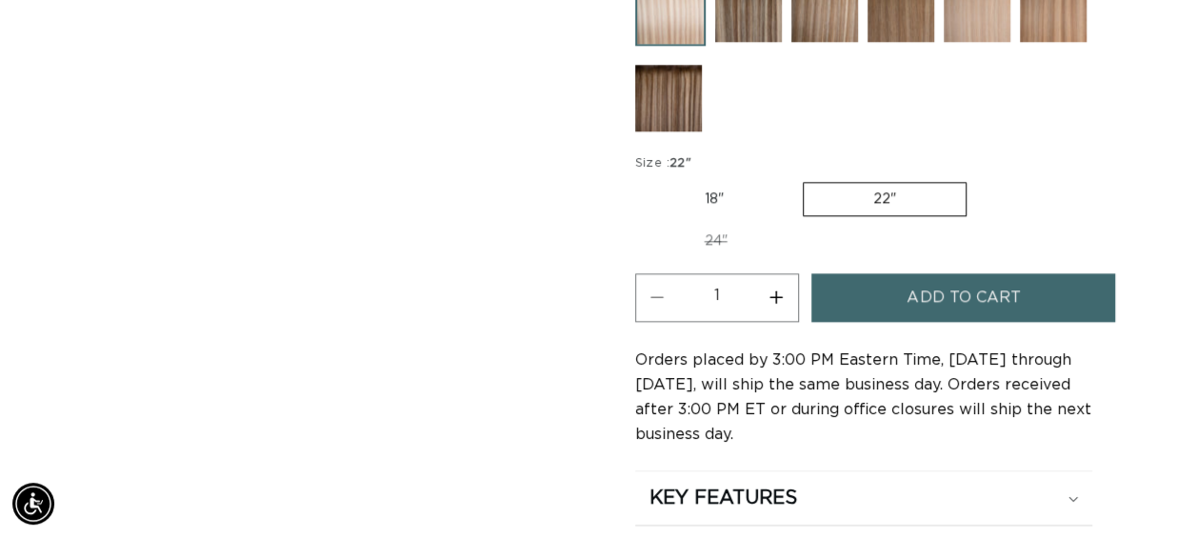
scroll to position [1238, 0]
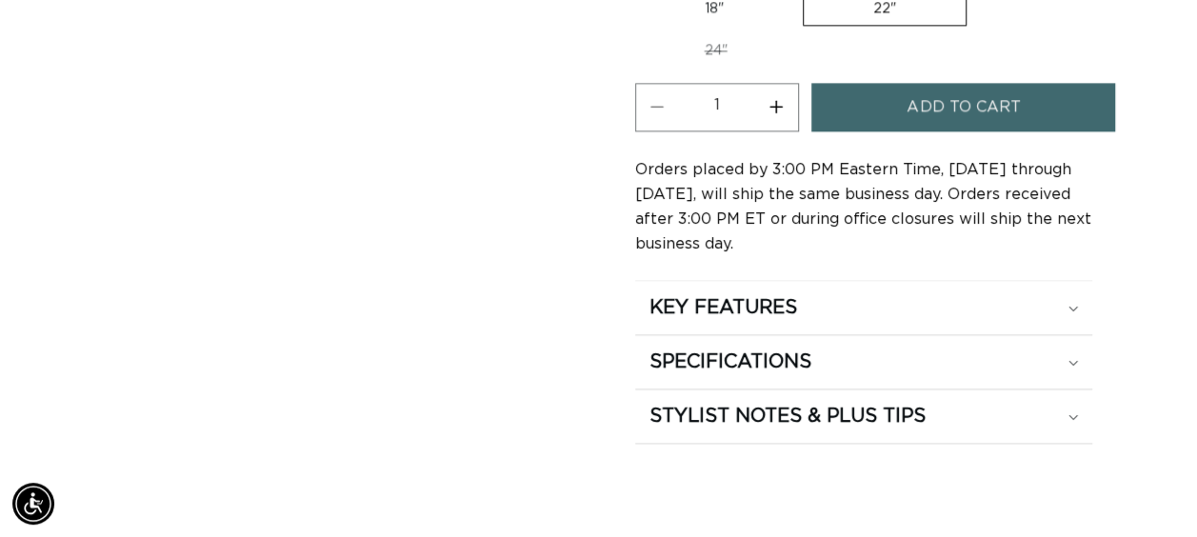
click at [973, 90] on span "Add to cart" at bounding box center [962, 107] width 113 height 49
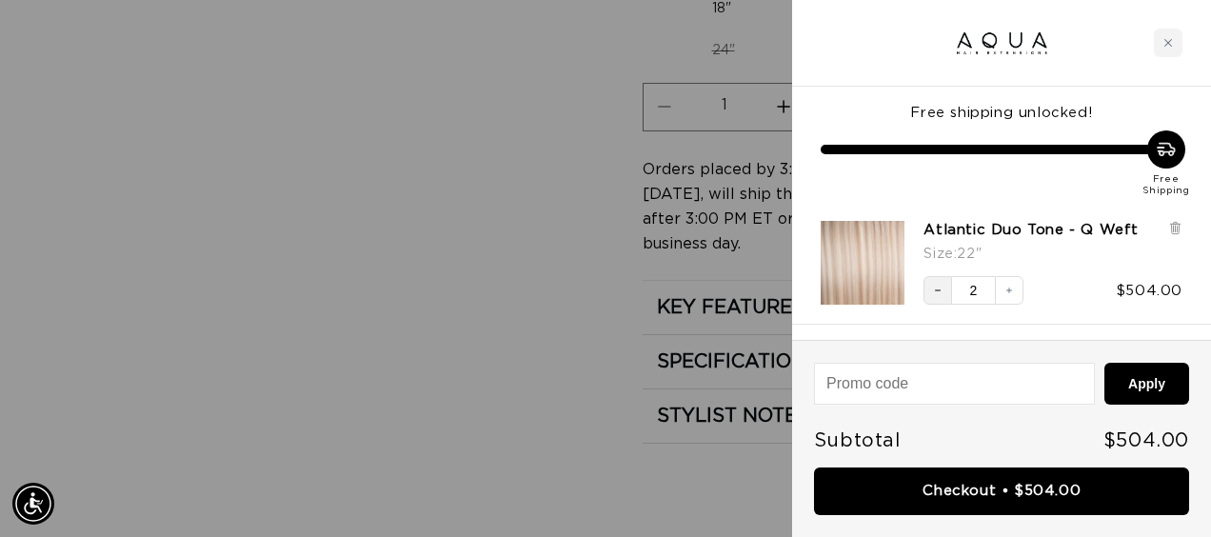
click at [941, 300] on button "Decrease quantity" at bounding box center [937, 290] width 29 height 29
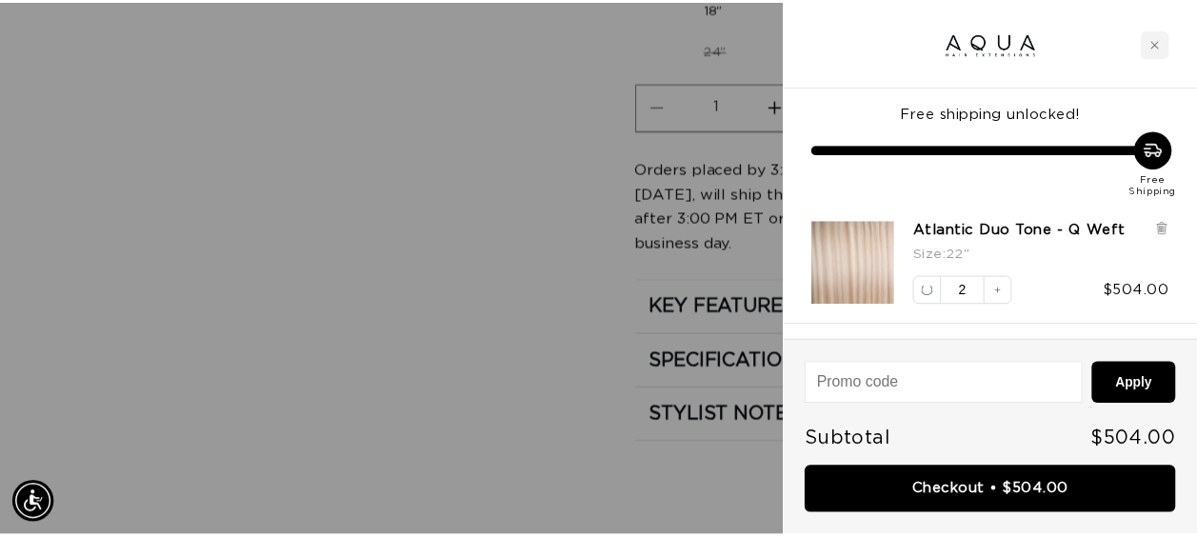
scroll to position [0, 0]
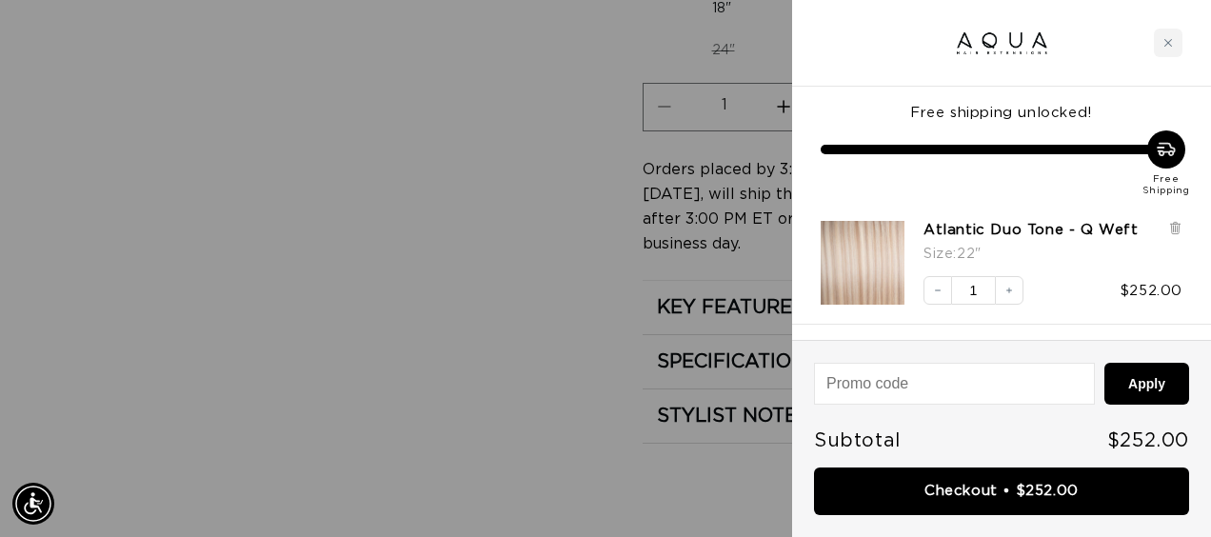
click at [386, 213] on div at bounding box center [605, 268] width 1211 height 537
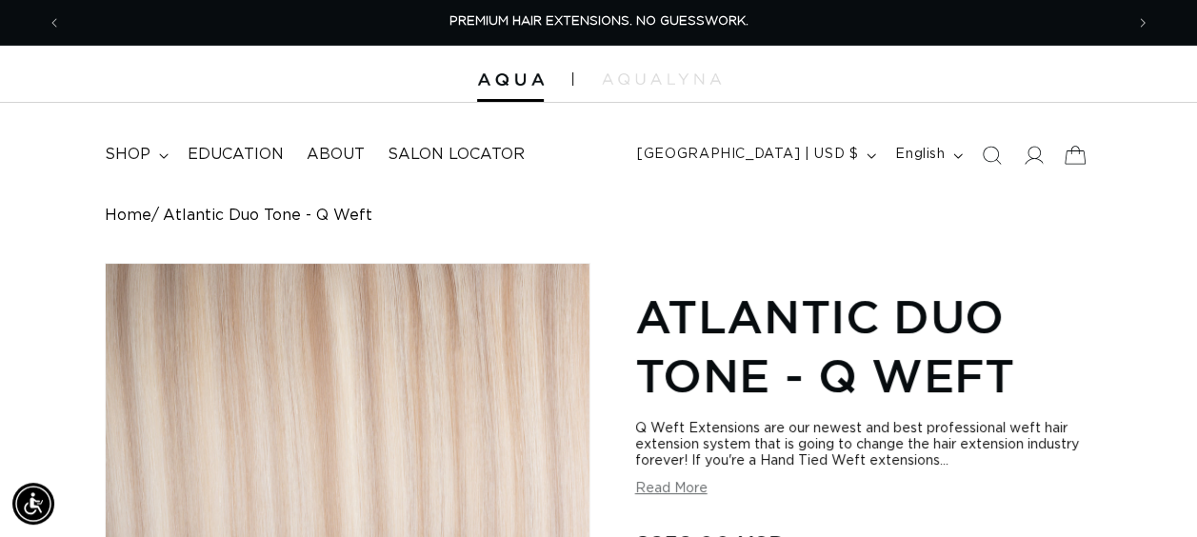
click at [1076, 156] on icon at bounding box center [1075, 154] width 45 height 45
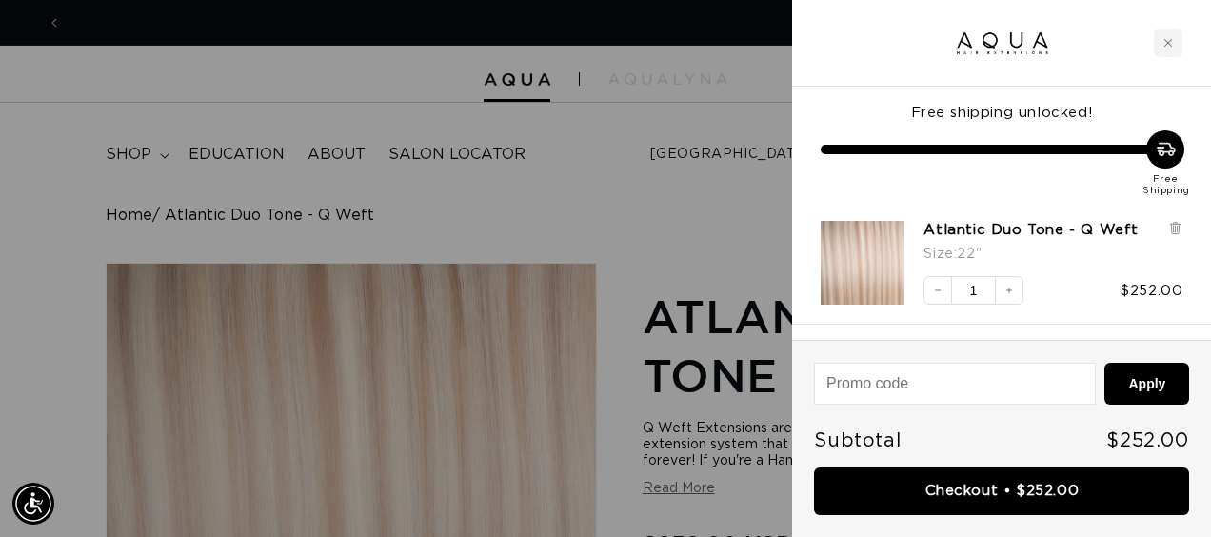
scroll to position [0, 1076]
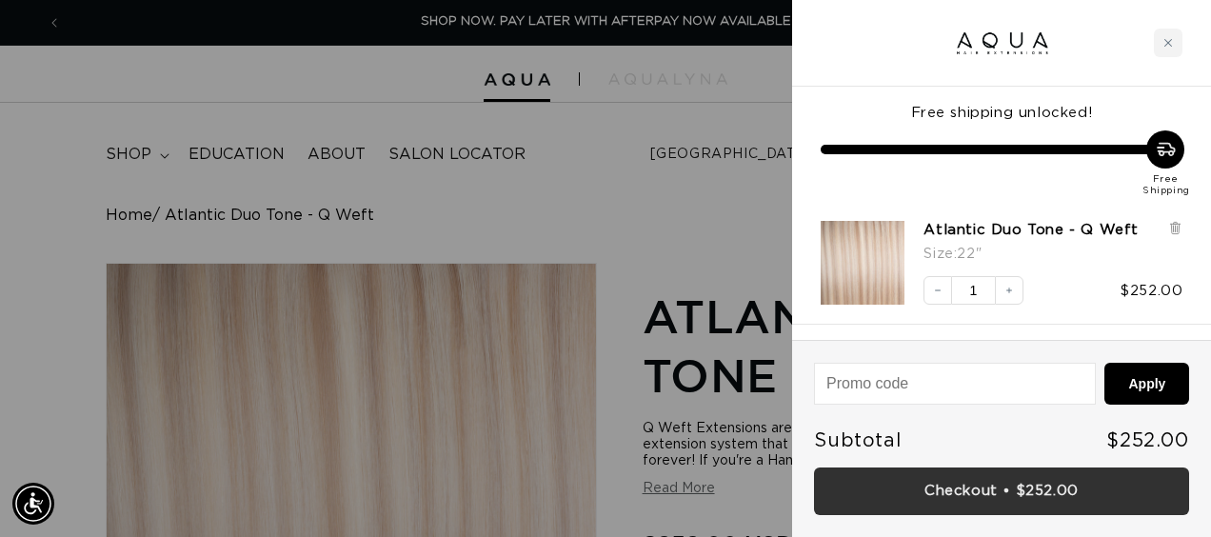
click at [986, 485] on link "Checkout • $252.00" at bounding box center [1001, 491] width 375 height 49
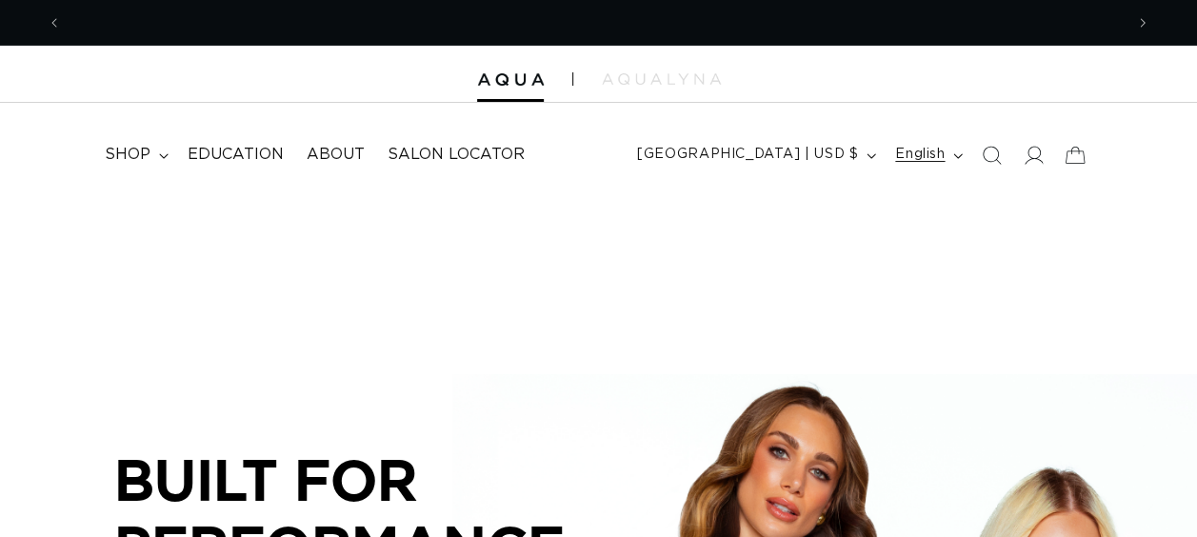
scroll to position [0, 1060]
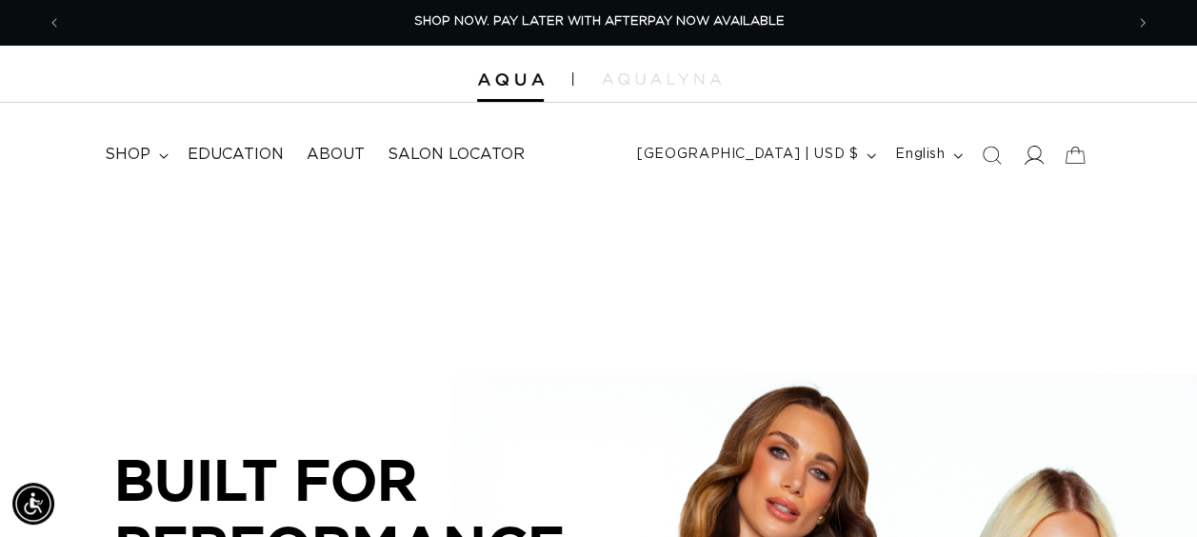
click at [1027, 150] on icon at bounding box center [1033, 155] width 20 height 20
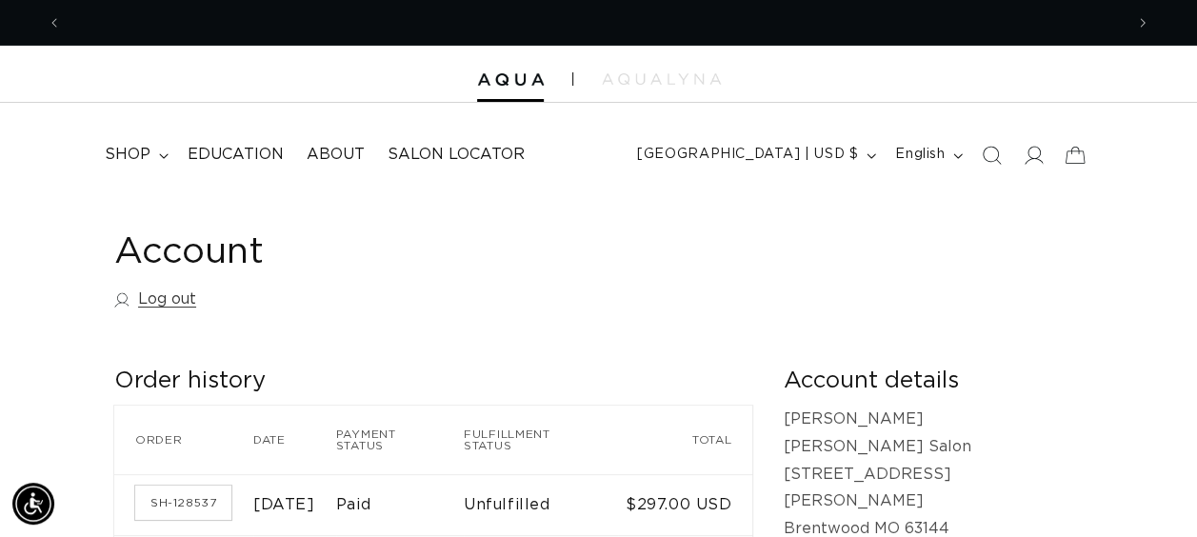
scroll to position [0, 1060]
